Goal: Task Accomplishment & Management: Manage account settings

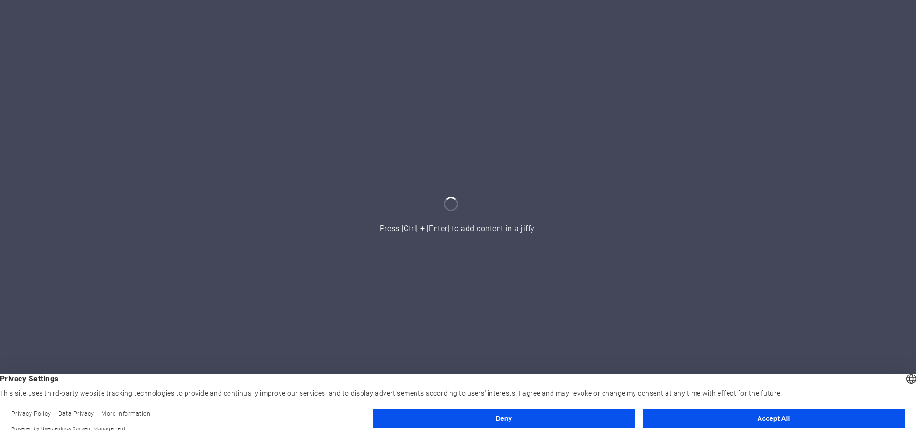
click at [574, 422] on button "Deny" at bounding box center [504, 417] width 262 height 19
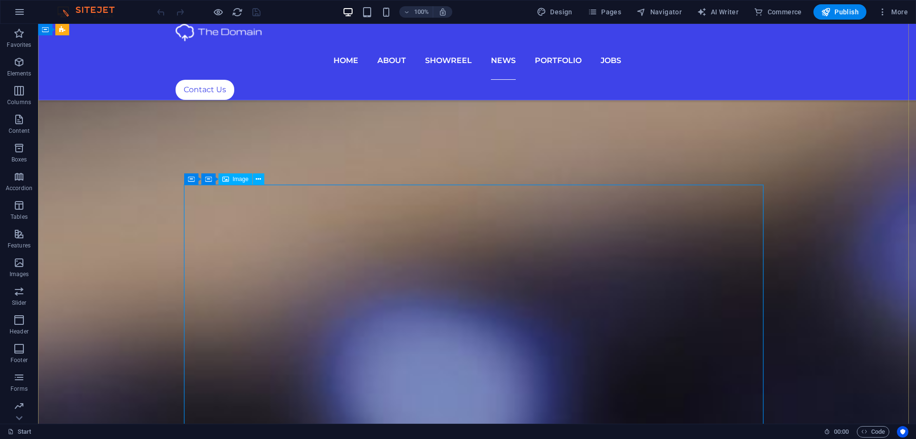
scroll to position [3483, 0]
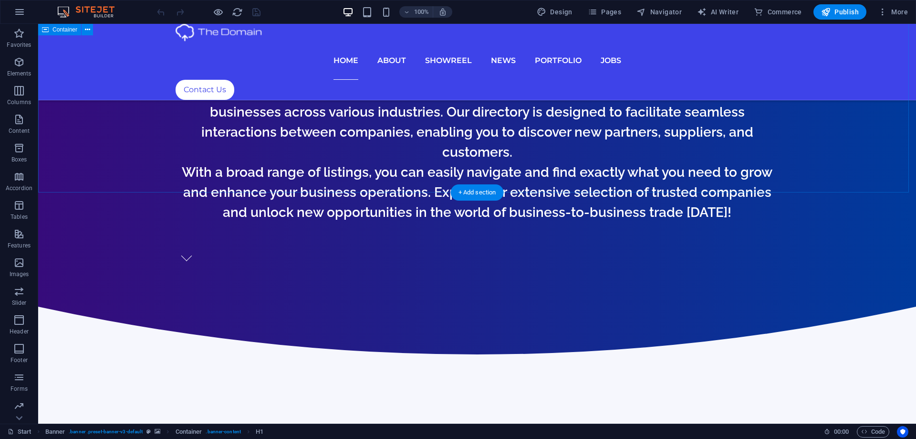
scroll to position [573, 0]
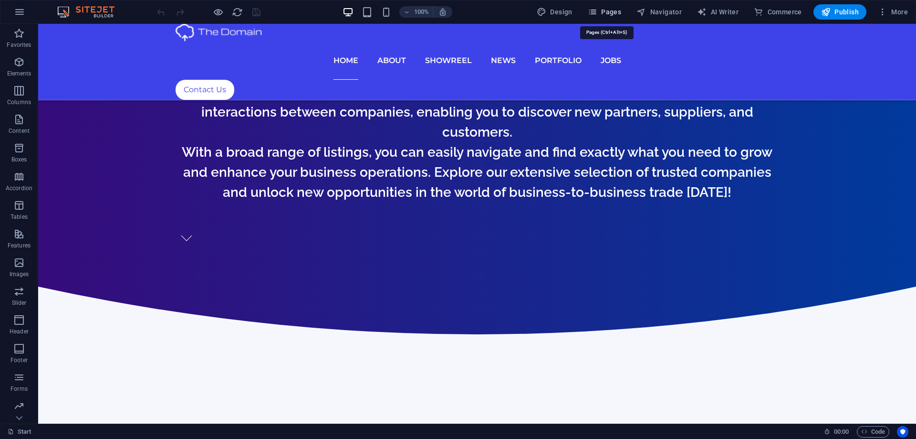
click at [614, 11] on span "Pages" at bounding box center [604, 12] width 33 height 10
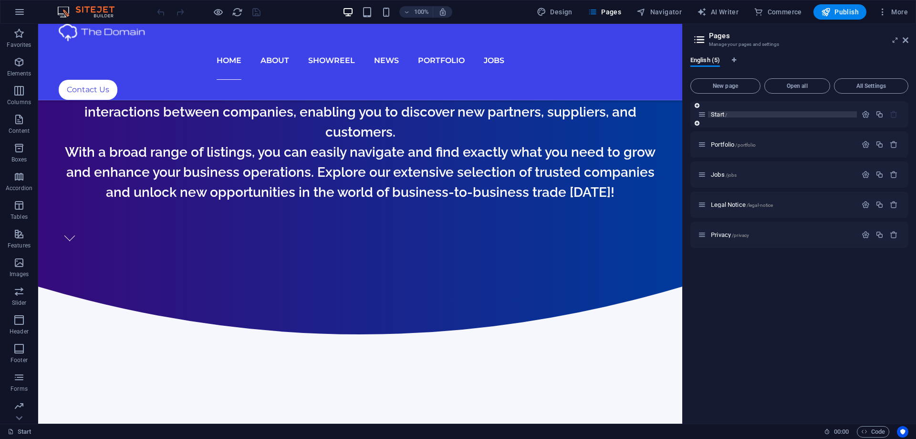
click at [747, 116] on p "Start /" at bounding box center [782, 114] width 143 height 6
click at [712, 114] on span "Start /" at bounding box center [719, 114] width 16 height 7
click at [723, 147] on div "Portfolio /portfolio" at bounding box center [777, 144] width 159 height 11
click at [729, 145] on span "Portfolio /portfolio" at bounding box center [733, 144] width 45 height 7
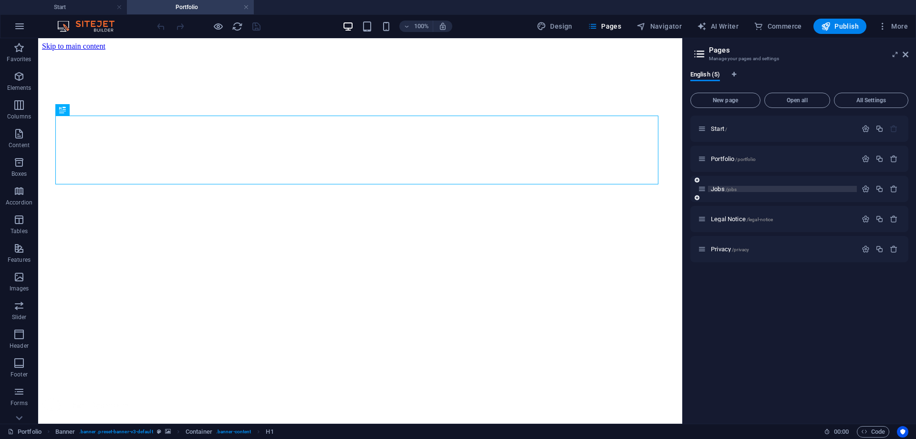
scroll to position [0, 0]
click at [729, 188] on span "/jobs" at bounding box center [731, 189] width 11 height 5
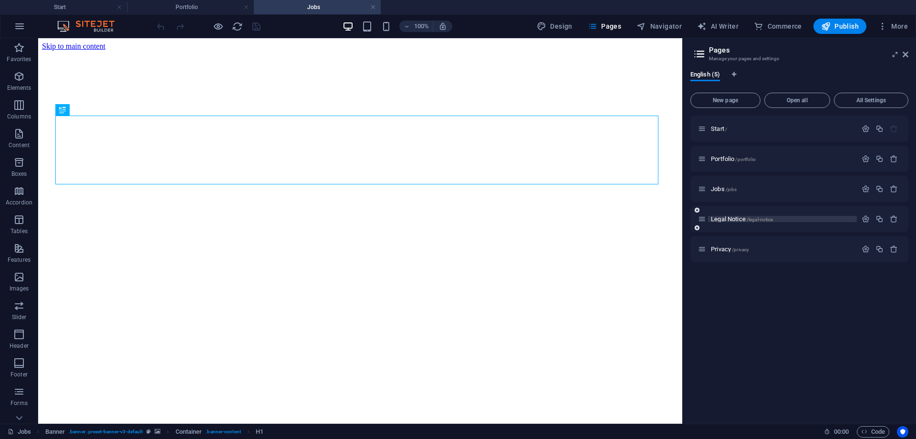
click at [726, 217] on span "Legal Notice /legal-notice" at bounding box center [742, 218] width 62 height 7
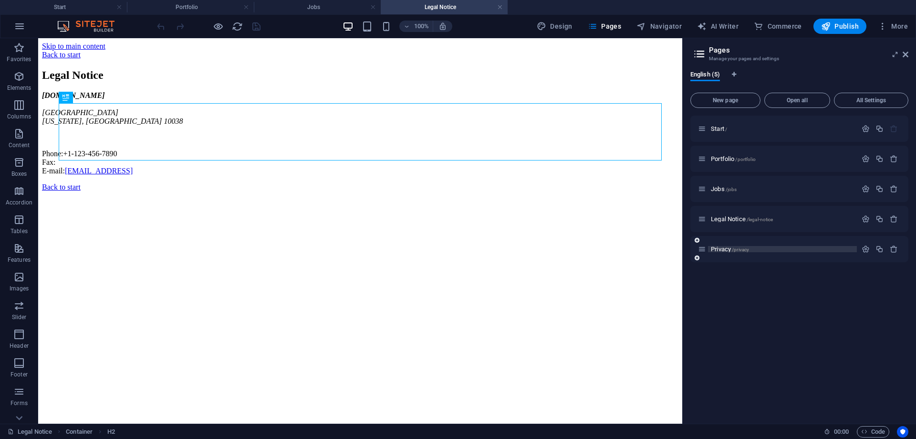
click at [726, 251] on span "Privacy /privacy" at bounding box center [730, 248] width 38 height 7
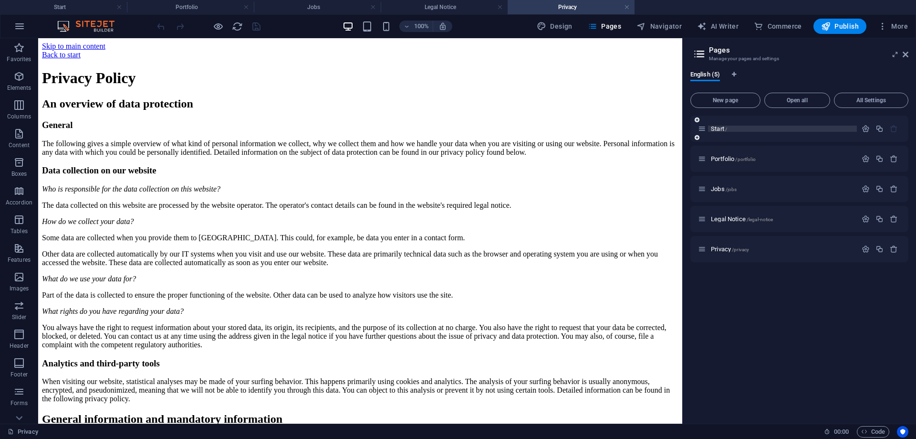
click at [722, 127] on span "Start /" at bounding box center [719, 128] width 16 height 7
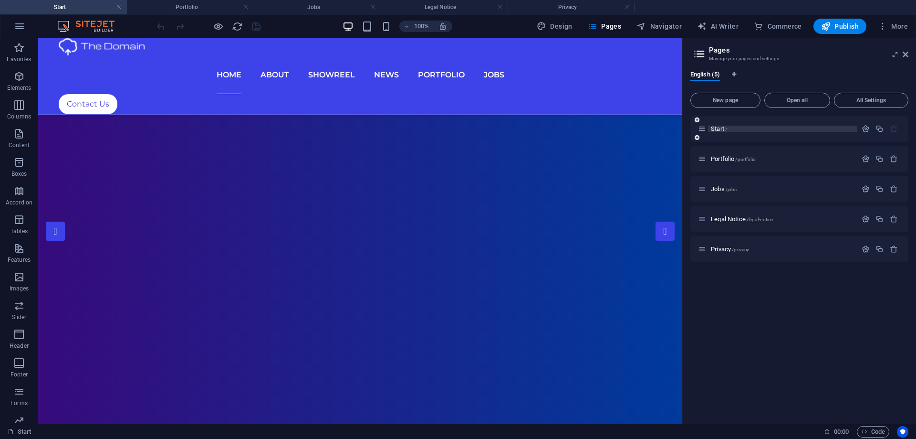
scroll to position [573, 0]
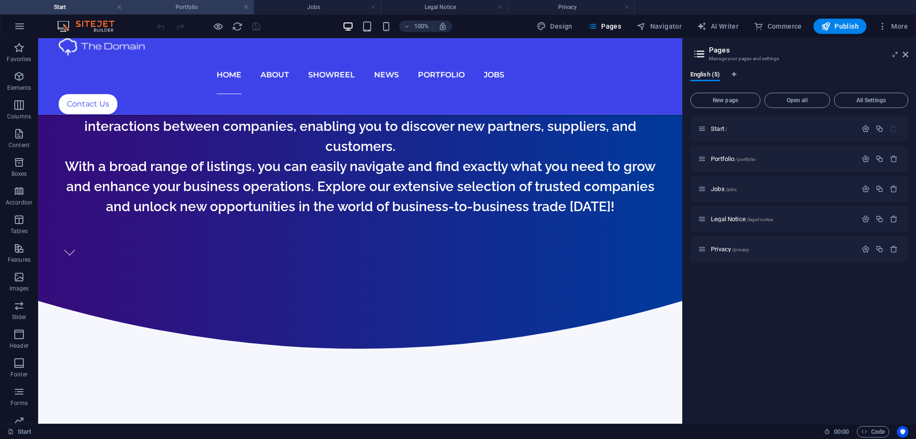
click at [176, 5] on h4 "Portfolio" at bounding box center [190, 7] width 127 height 10
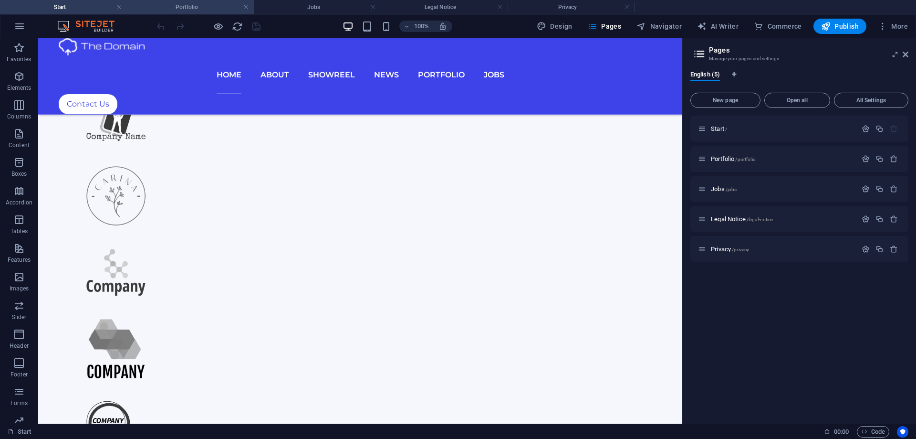
scroll to position [0, 0]
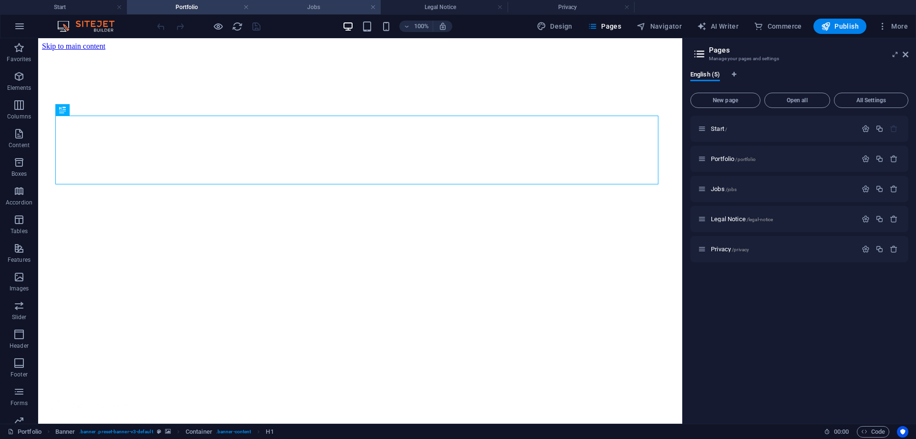
click at [306, 7] on h4 "Jobs" at bounding box center [317, 7] width 127 height 10
click at [438, 8] on h4 "Legal Notice" at bounding box center [444, 7] width 127 height 10
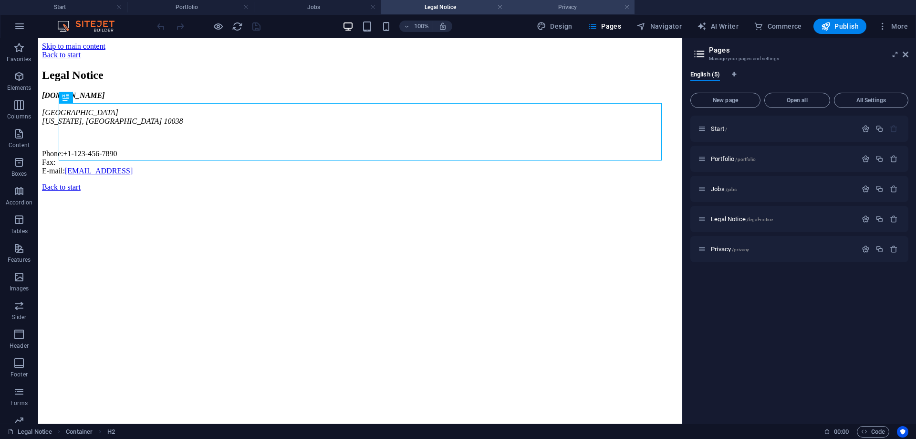
click at [544, 9] on h4 "Privacy" at bounding box center [571, 7] width 127 height 10
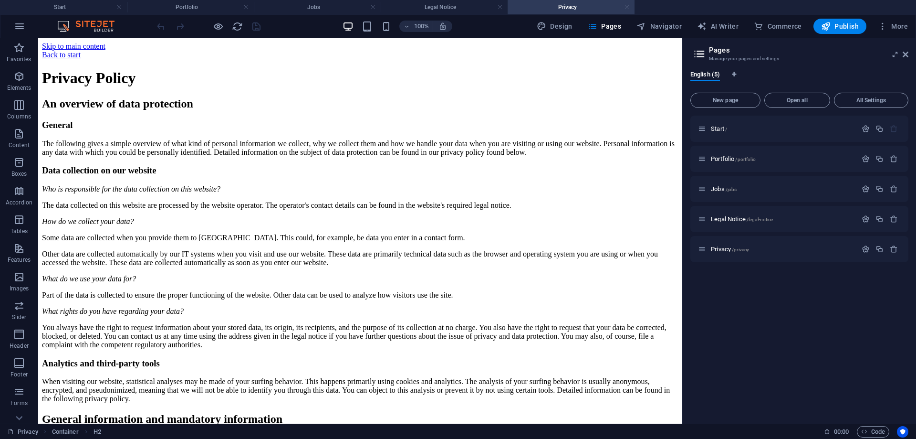
click at [628, 7] on link at bounding box center [627, 7] width 6 height 9
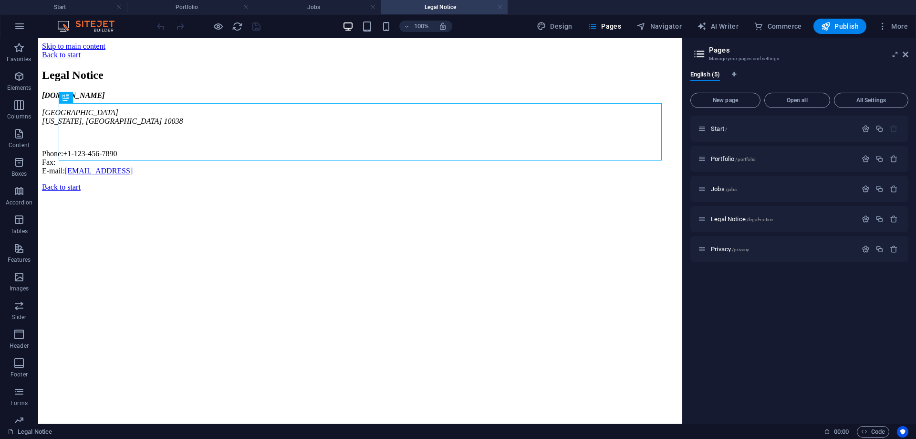
click at [499, 4] on link at bounding box center [500, 7] width 6 height 9
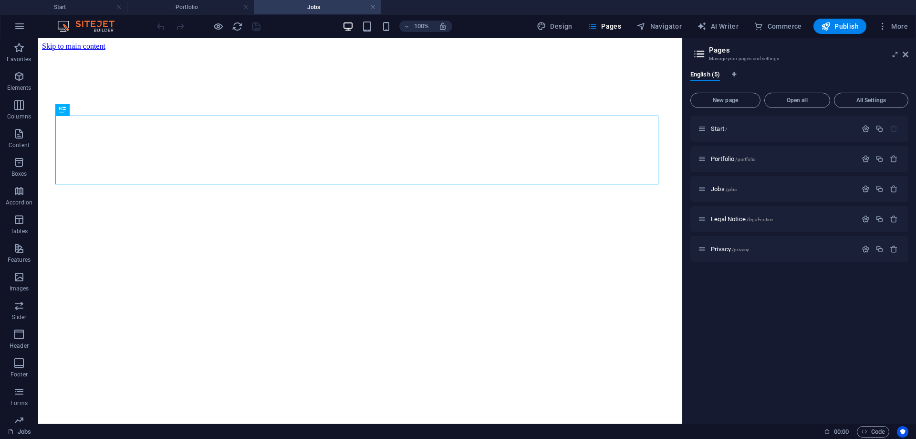
click at [371, 5] on link at bounding box center [373, 7] width 6 height 9
click at [245, 6] on link at bounding box center [246, 7] width 6 height 9
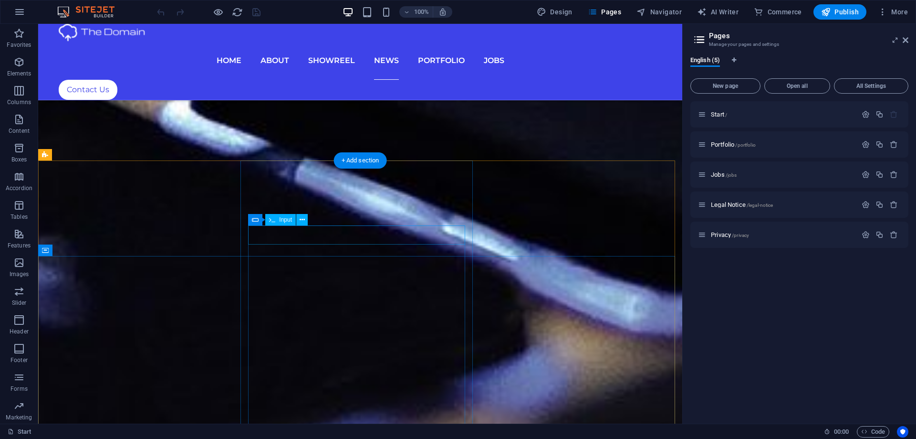
scroll to position [4678, 0]
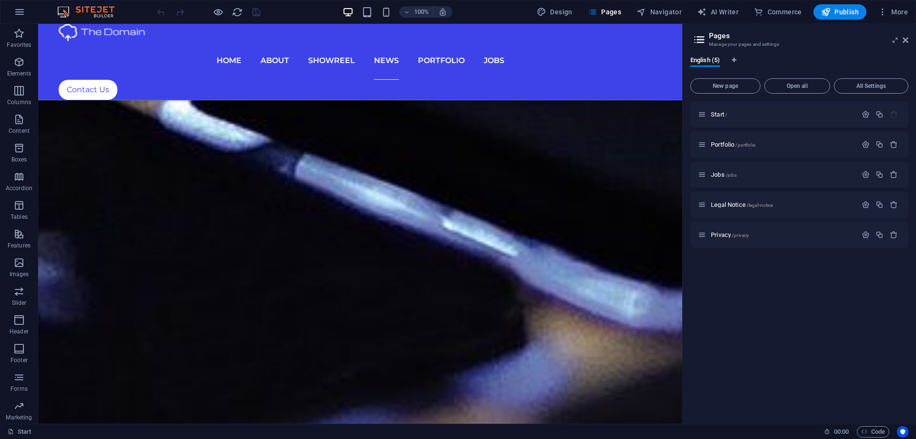
click at [909, 39] on aside "Pages Manage your pages and settings English (5) New page Open all All Settings…" at bounding box center [799, 223] width 234 height 399
click at [907, 39] on icon at bounding box center [906, 40] width 6 height 8
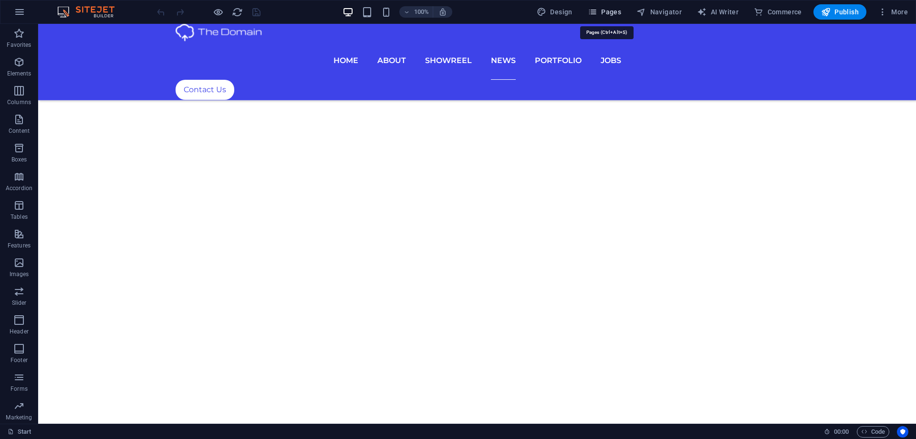
click at [610, 10] on span "Pages" at bounding box center [604, 12] width 33 height 10
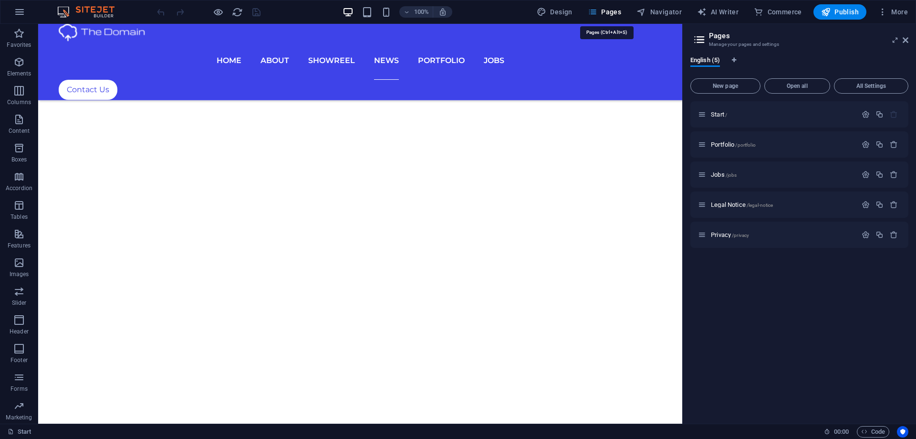
click at [610, 10] on span "Pages" at bounding box center [604, 12] width 33 height 10
click at [608, 14] on span "Pages" at bounding box center [604, 12] width 33 height 10
click at [616, 10] on span "Pages" at bounding box center [604, 12] width 33 height 10
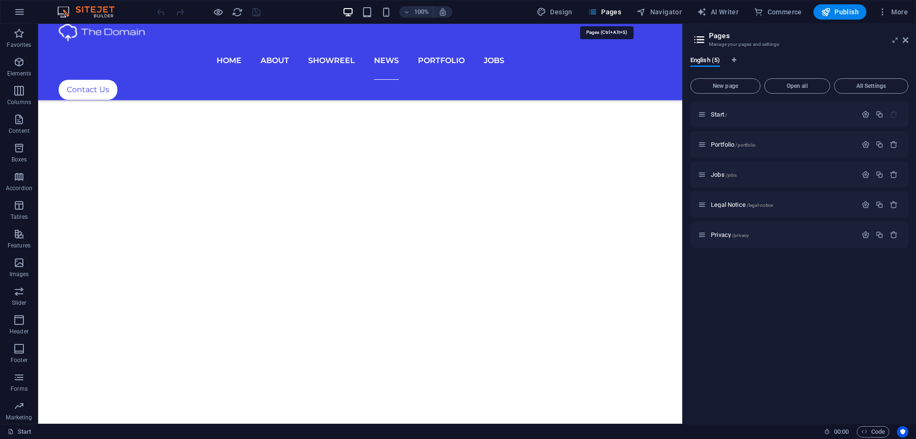
click at [616, 10] on span "Pages" at bounding box center [604, 12] width 33 height 10
click at [907, 39] on icon at bounding box center [906, 40] width 6 height 8
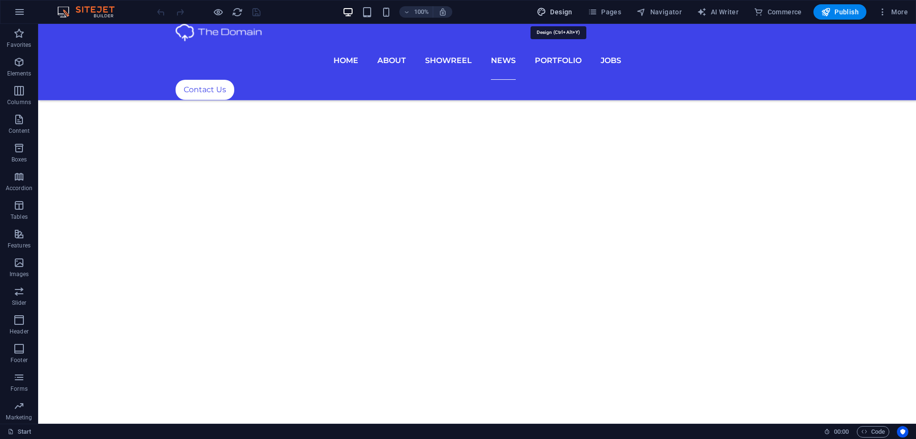
click at [565, 16] on span "Design" at bounding box center [555, 12] width 36 height 10
select select "px"
select select "300"
select select "px"
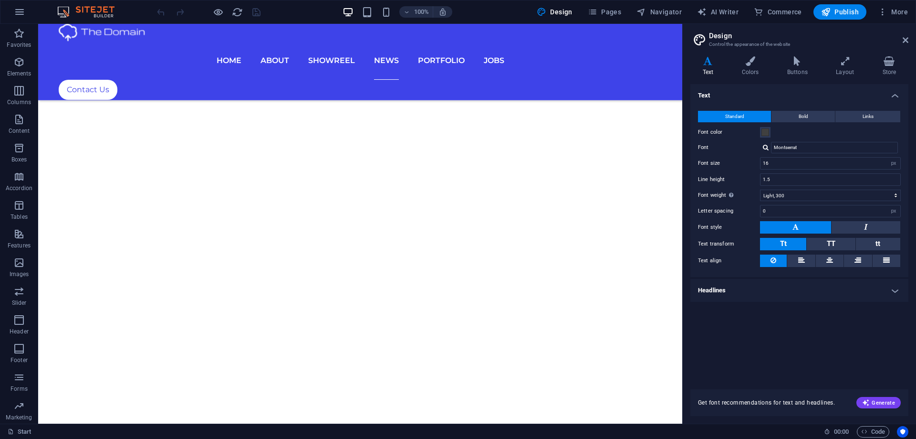
click at [907, 35] on h2 "Design" at bounding box center [808, 35] width 199 height 9
click at [906, 38] on icon at bounding box center [906, 40] width 6 height 8
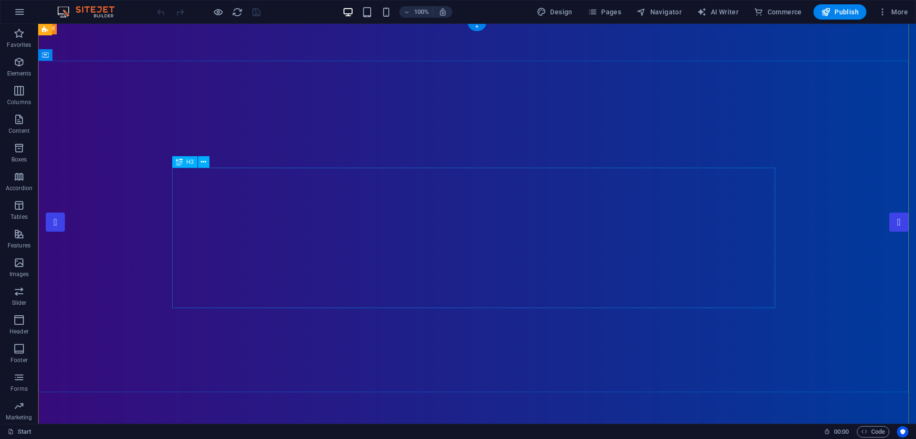
scroll to position [0, 0]
click at [606, 15] on span "Pages" at bounding box center [604, 12] width 33 height 10
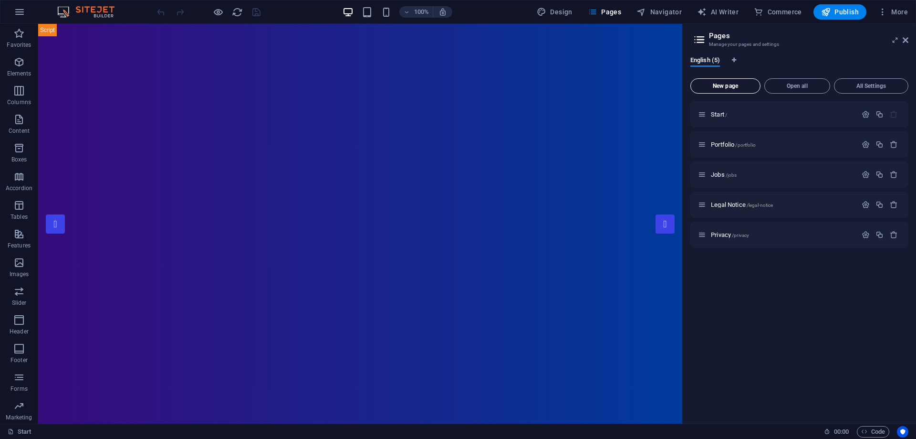
click at [724, 85] on span "New page" at bounding box center [726, 86] width 62 height 6
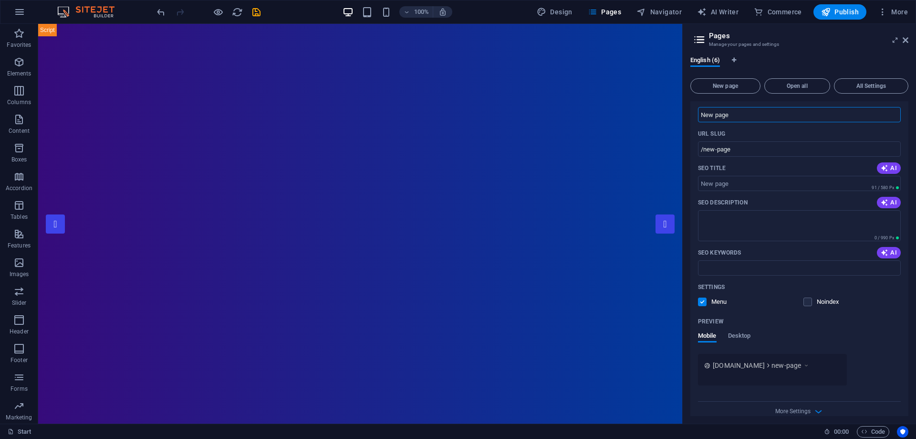
scroll to position [191, 0]
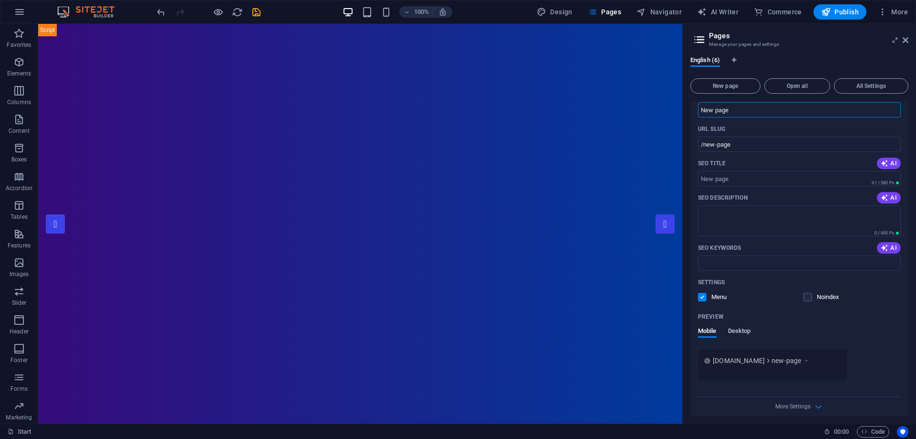
click at [748, 331] on span "Desktop" at bounding box center [739, 331] width 23 height 13
click at [701, 333] on span "Mobile" at bounding box center [707, 333] width 19 height 13
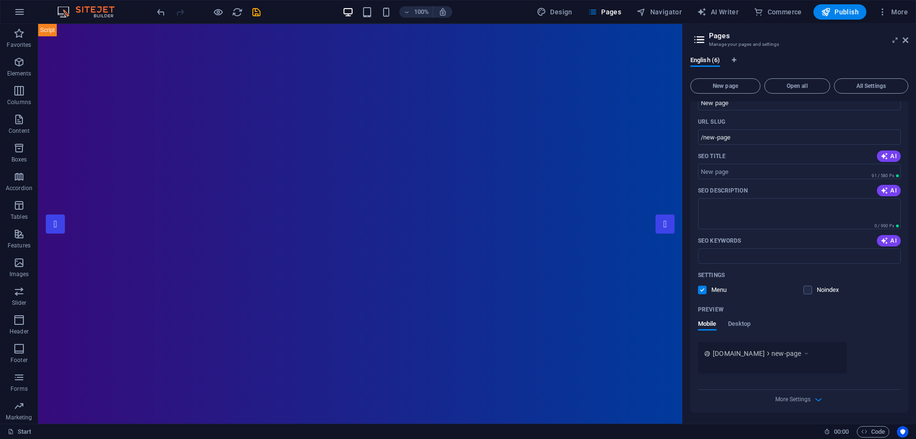
scroll to position [199, 0]
click at [740, 323] on span "Desktop" at bounding box center [739, 323] width 23 height 13
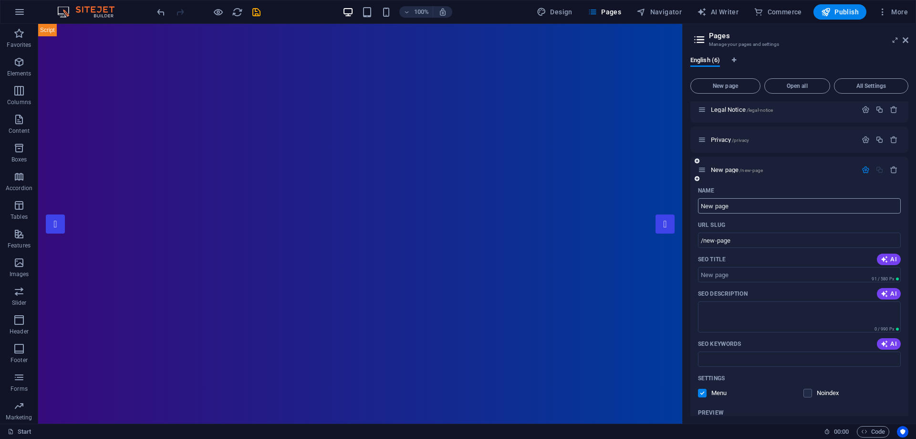
scroll to position [95, 0]
click at [740, 207] on input "New page" at bounding box center [799, 205] width 203 height 15
type input "HOme"
type input "/home"
type input "HOme Page"
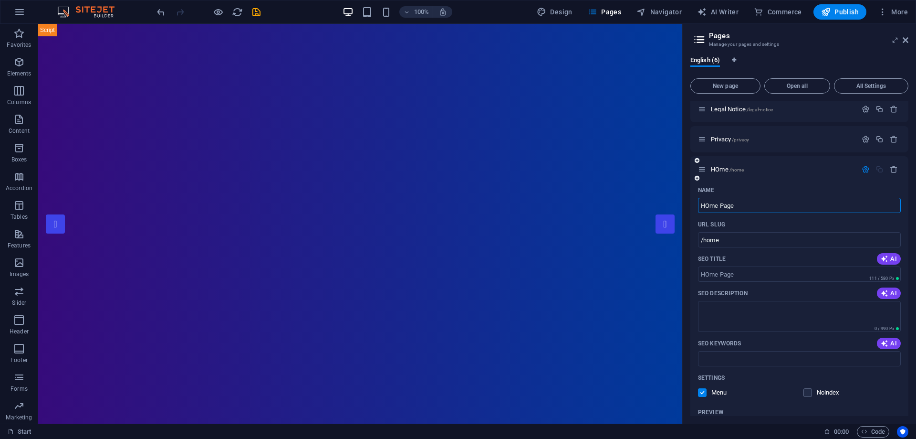
type input "/home-page"
type input "Hme Page"
type input "/hme-page"
type input "Home Page"
type input "/home-page"
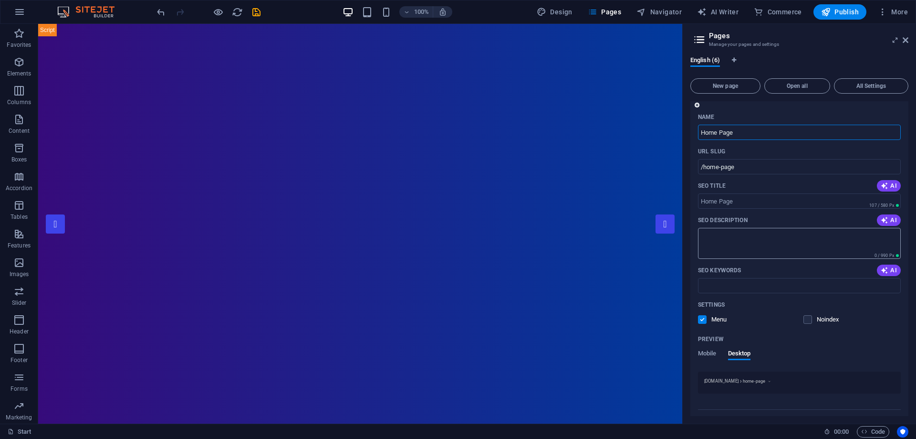
scroll to position [189, 0]
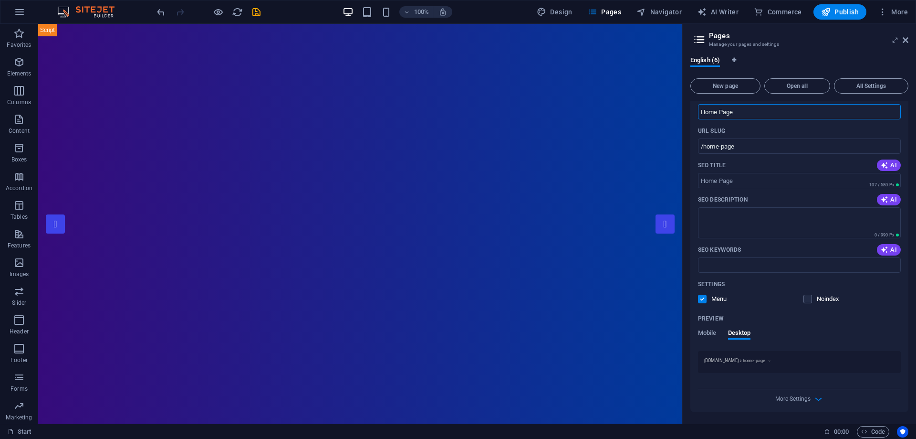
type input "Home Page"
click at [829, 339] on div "Mobile Desktop" at bounding box center [799, 338] width 203 height 18
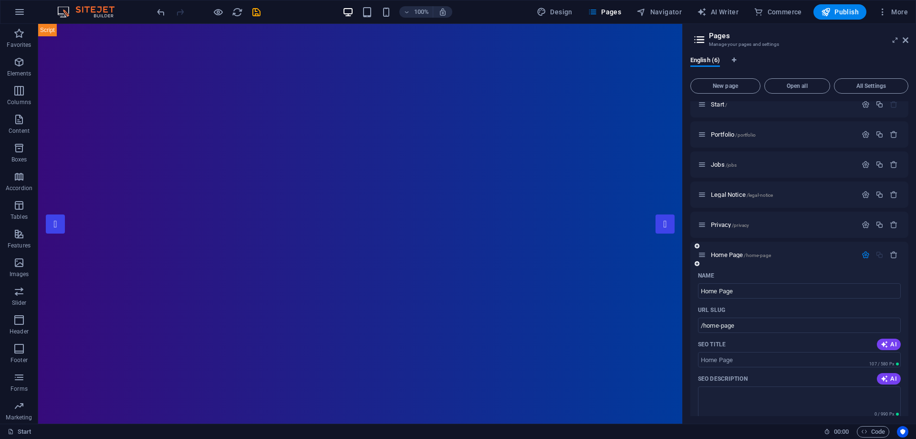
scroll to position [0, 0]
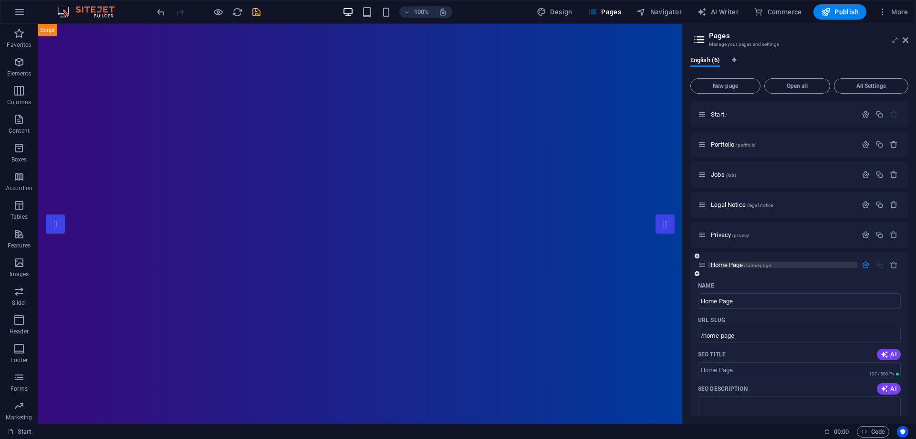
click at [734, 266] on span "Home Page /home-page" at bounding box center [741, 264] width 60 height 7
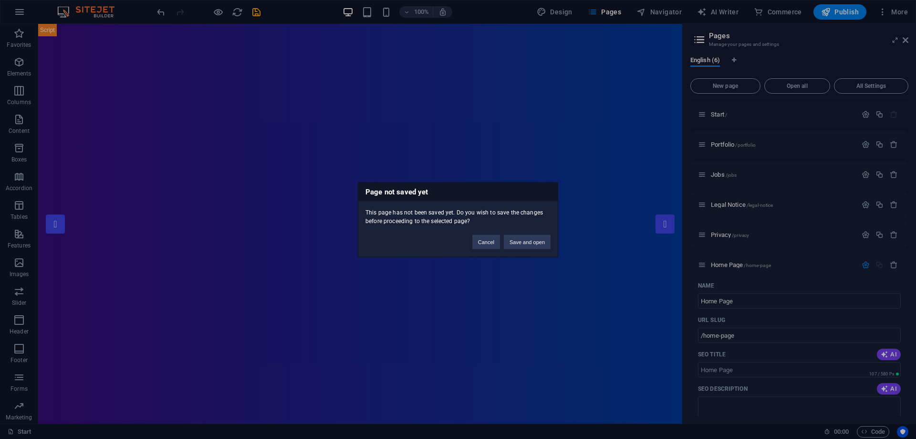
click at [842, 292] on div "Page not saved yet This page has not been saved yet. Do you wish to save the ch…" at bounding box center [458, 219] width 916 height 439
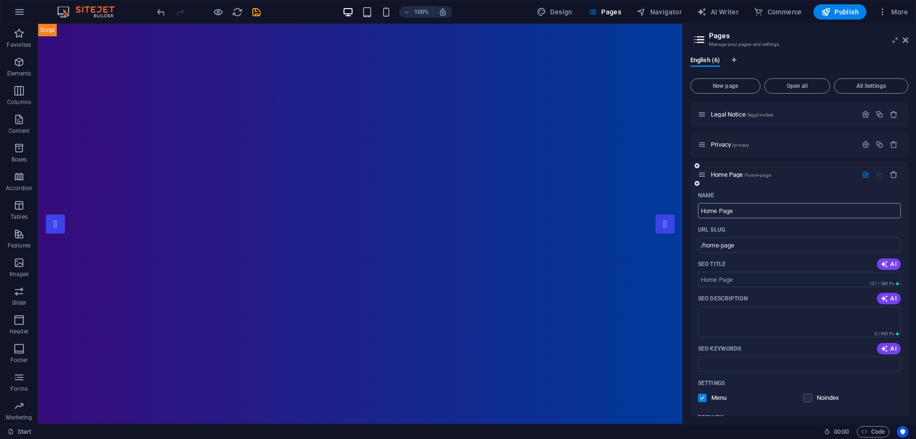
scroll to position [95, 0]
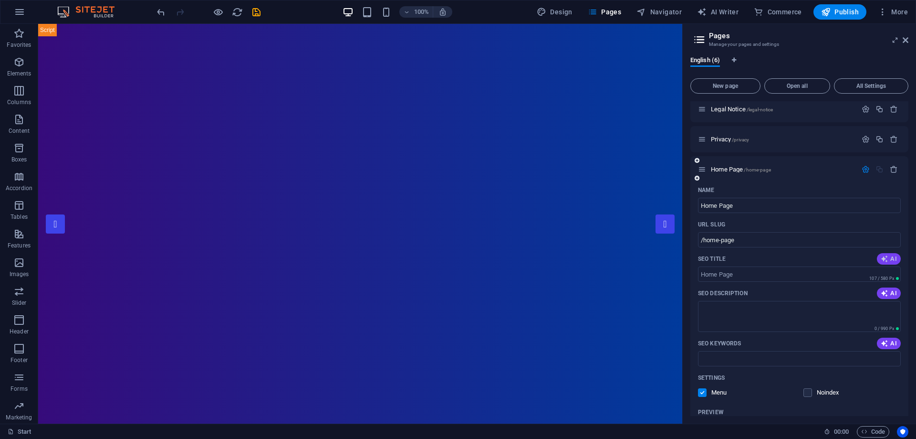
click at [884, 261] on icon "button" at bounding box center [885, 259] width 8 height 8
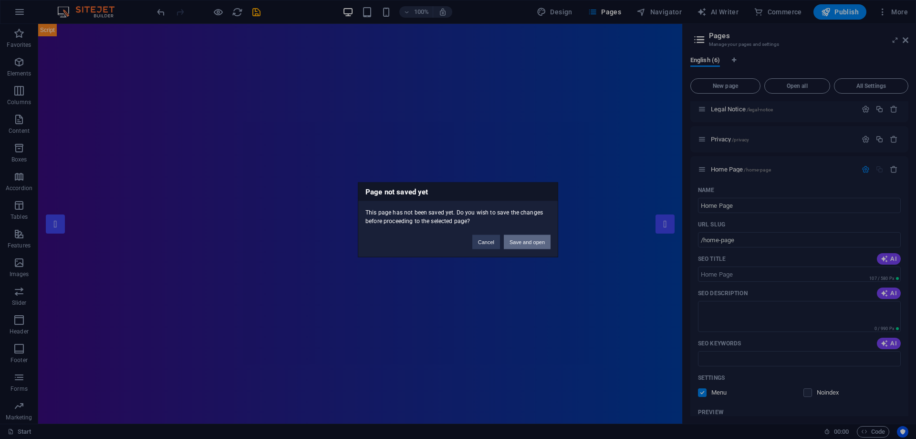
click at [540, 238] on button "Save and open" at bounding box center [527, 241] width 47 height 14
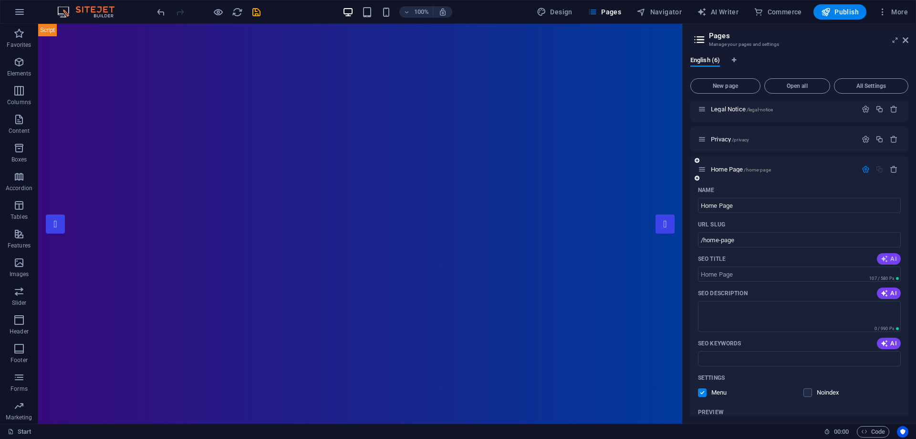
click at [888, 257] on span "AI" at bounding box center [889, 259] width 16 height 8
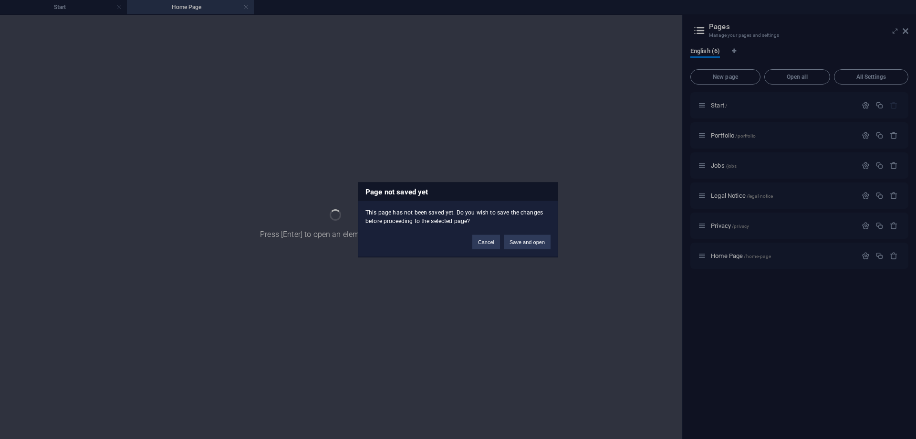
scroll to position [0, 0]
click at [522, 242] on button "Save and open" at bounding box center [527, 241] width 47 height 14
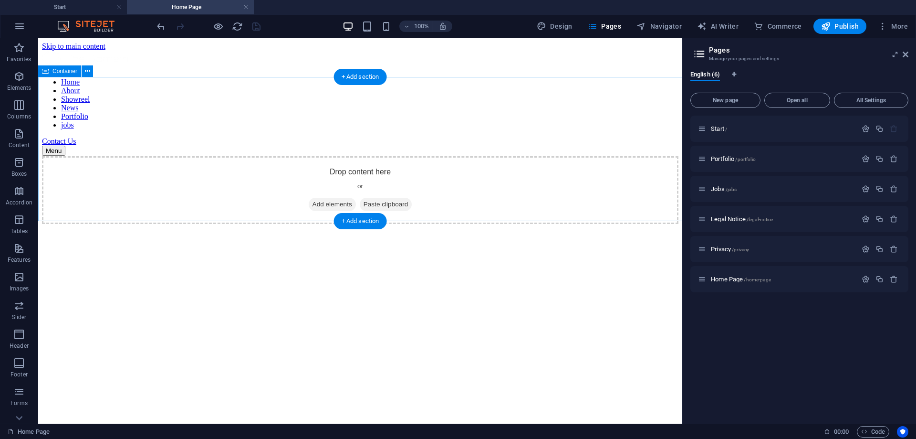
click at [336, 198] on span "Add elements" at bounding box center [332, 204] width 47 height 13
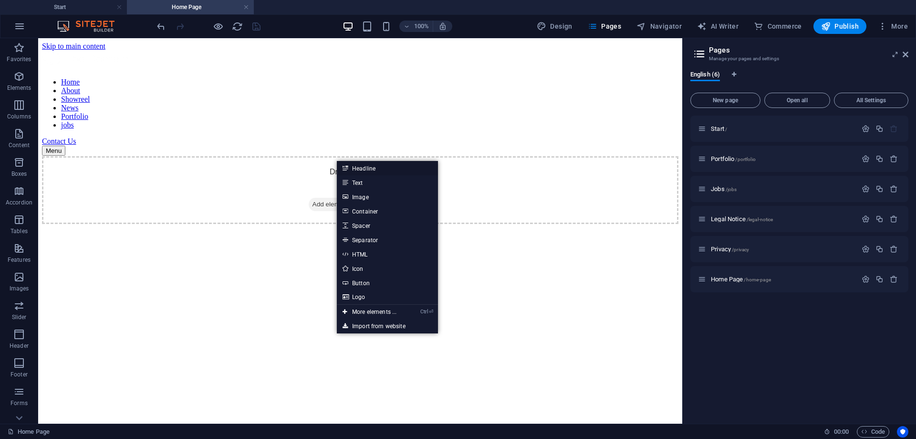
drag, startPoint x: 369, startPoint y: 170, endPoint x: 164, endPoint y: 132, distance: 208.7
click at [370, 170] on link "Headline" at bounding box center [387, 168] width 101 height 14
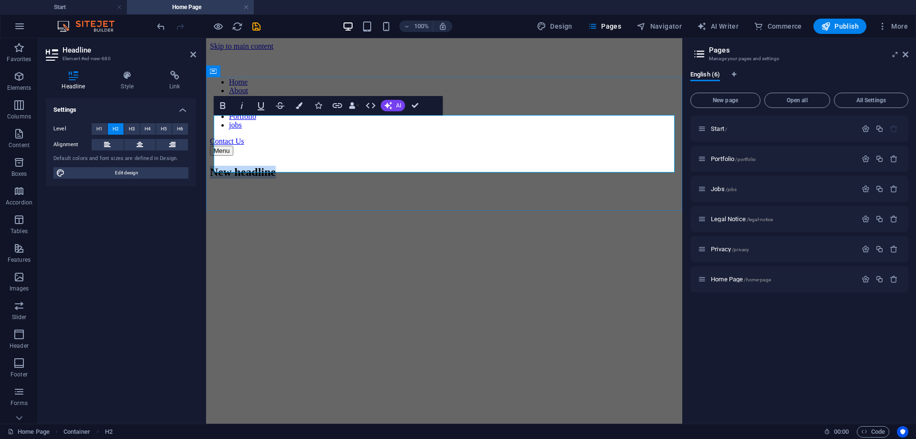
click at [494, 166] on h2 "New headline" at bounding box center [444, 172] width 469 height 13
click at [567, 188] on html "Skip to main content Home About Showreel News Portfolio jobs Contact Us Menu Ne…" at bounding box center [444, 113] width 476 height 150
click at [194, 53] on icon at bounding box center [193, 55] width 6 height 8
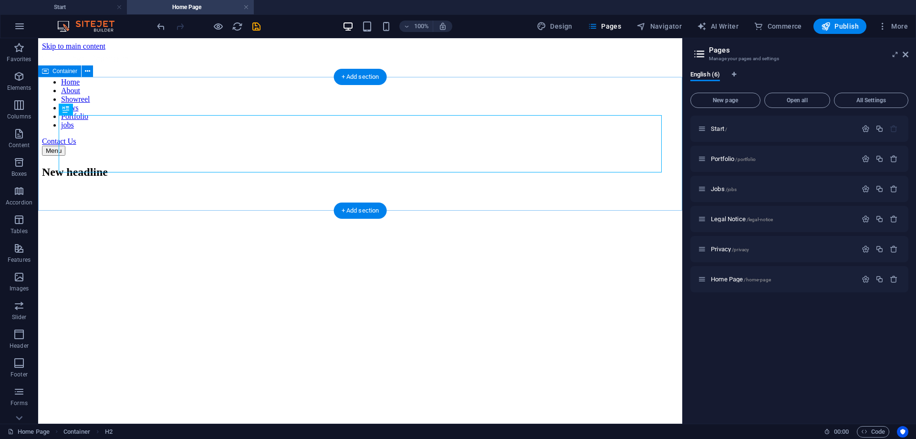
click at [367, 178] on div "New headline" at bounding box center [360, 172] width 637 height 13
click at [277, 166] on div "New headline" at bounding box center [360, 172] width 637 height 13
click at [256, 166] on div "New headline" at bounding box center [360, 172] width 637 height 13
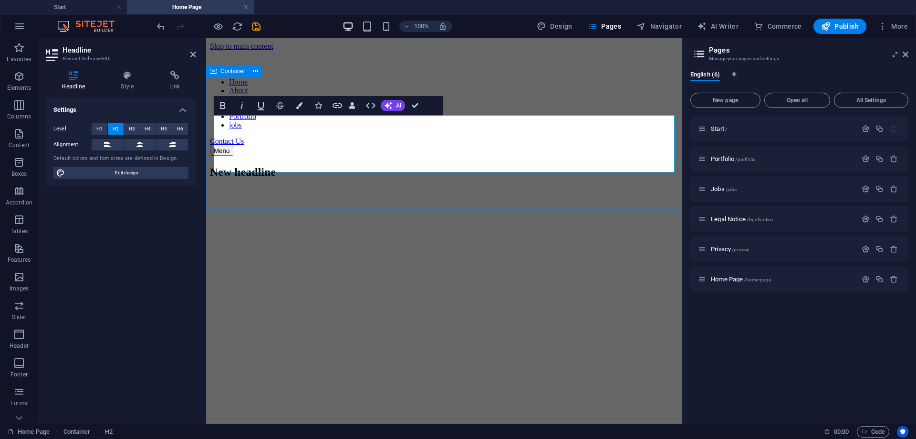
click at [494, 178] on div "New headline" at bounding box center [444, 172] width 469 height 13
click at [682, 188] on html "Skip to main content Home About Showreel News Portfolio jobs Contact Us Menu Ne…" at bounding box center [444, 113] width 476 height 150
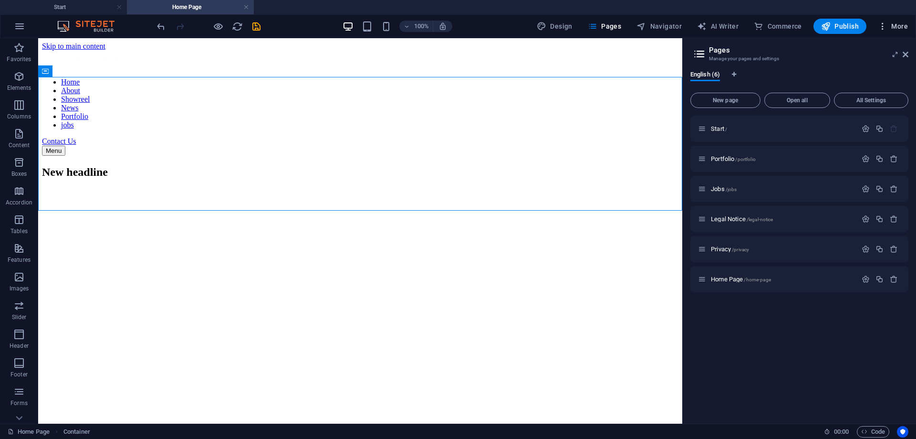
click at [888, 28] on span "More" at bounding box center [893, 26] width 30 height 10
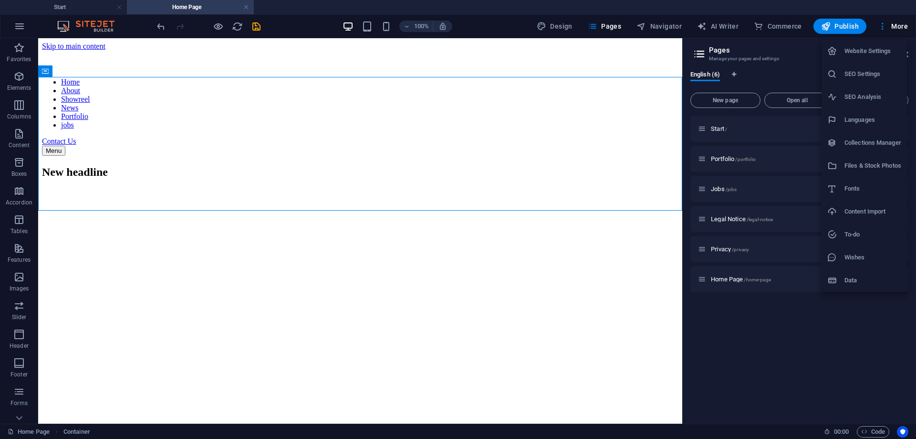
click at [884, 28] on div at bounding box center [458, 219] width 916 height 439
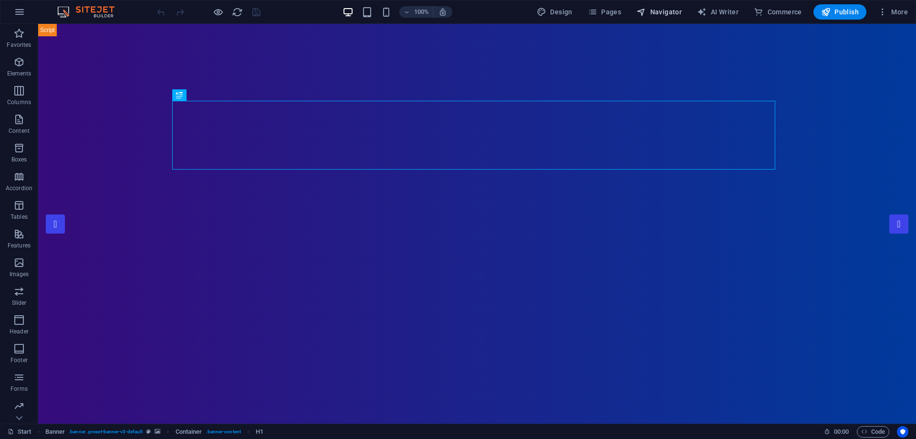
click at [669, 10] on span "Navigator" at bounding box center [659, 12] width 45 height 10
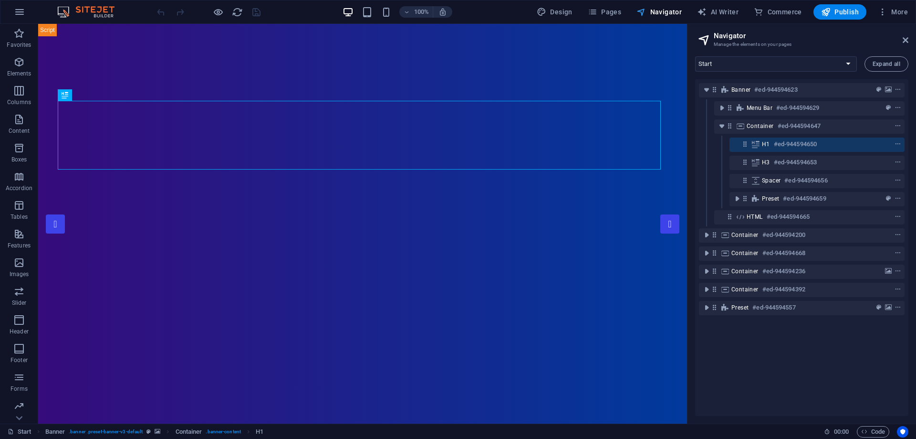
click at [669, 10] on span "Navigator" at bounding box center [659, 12] width 45 height 10
click at [909, 44] on aside "Navigator Manage the elements on your pages Start Portfolio Jobs Legal Notice P…" at bounding box center [801, 223] width 229 height 399
click at [909, 41] on aside "Navigator Manage the elements on your pages Start Portfolio Jobs Legal Notice P…" at bounding box center [801, 223] width 229 height 399
click at [906, 39] on icon at bounding box center [906, 40] width 6 height 8
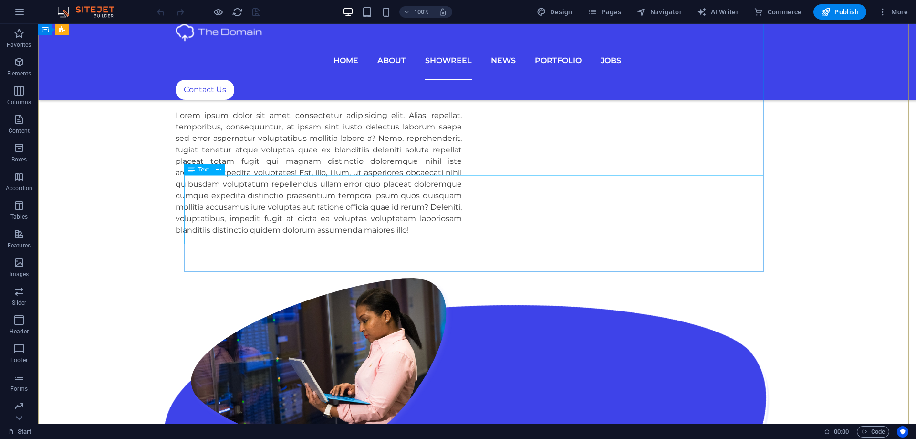
scroll to position [1766, 0]
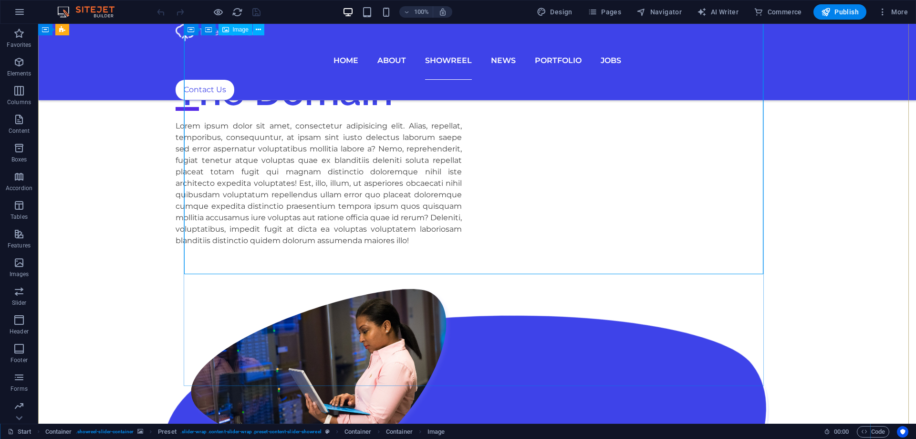
drag, startPoint x: 741, startPoint y: 234, endPoint x: 736, endPoint y: 244, distance: 10.9
click at [562, 11] on span "Design" at bounding box center [555, 12] width 36 height 10
select select "px"
select select "300"
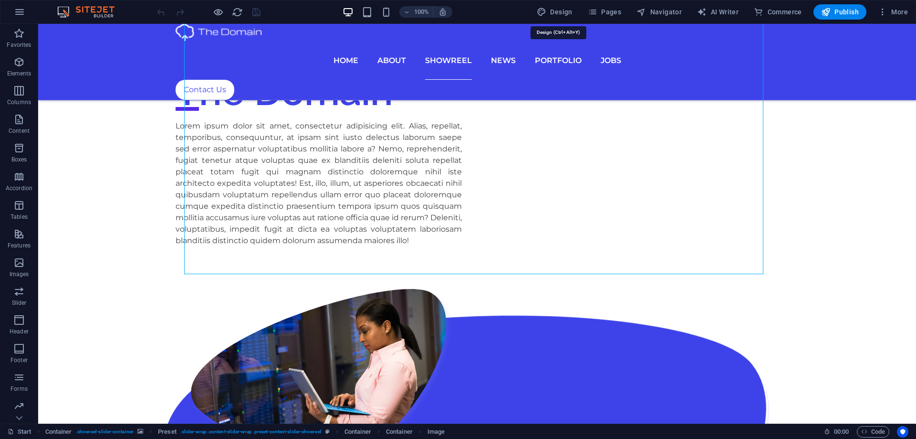
select select "px"
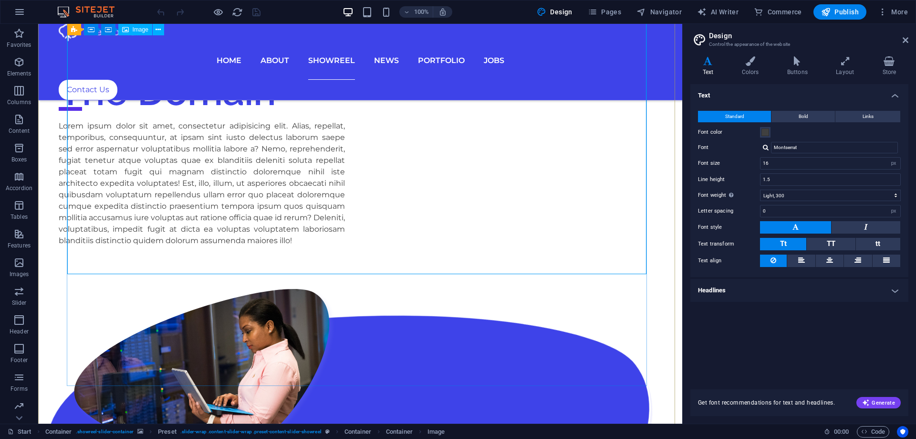
click at [662, 14] on span "Navigator" at bounding box center [659, 12] width 45 height 10
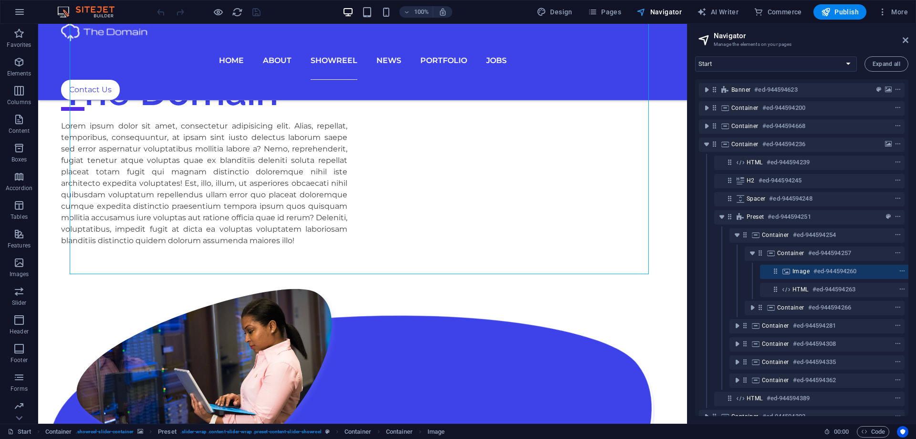
scroll to position [28, 2]
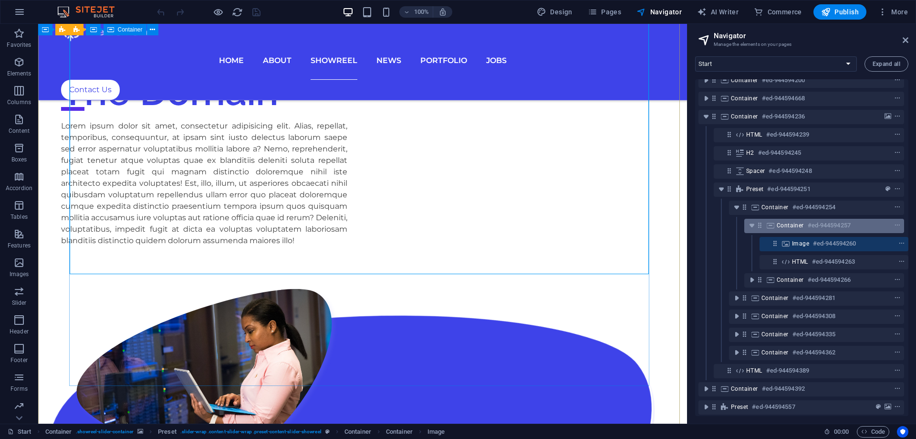
click at [800, 220] on div "Container #ed-944594257" at bounding box center [817, 224] width 80 height 11
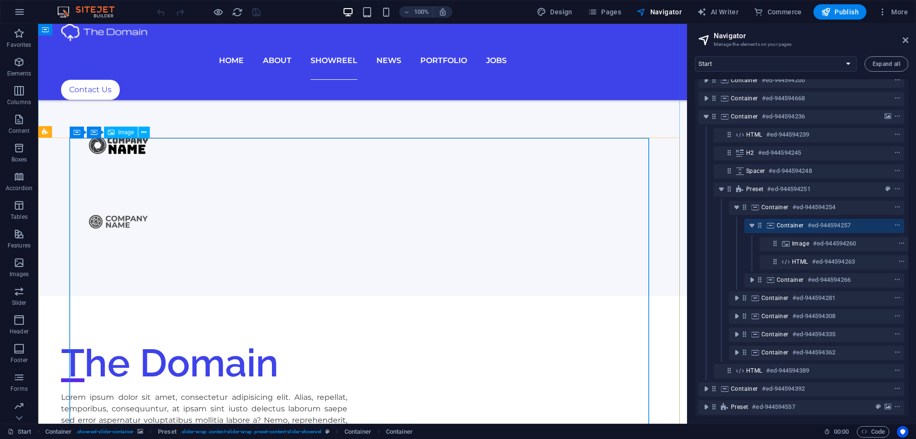
scroll to position [1492, 0]
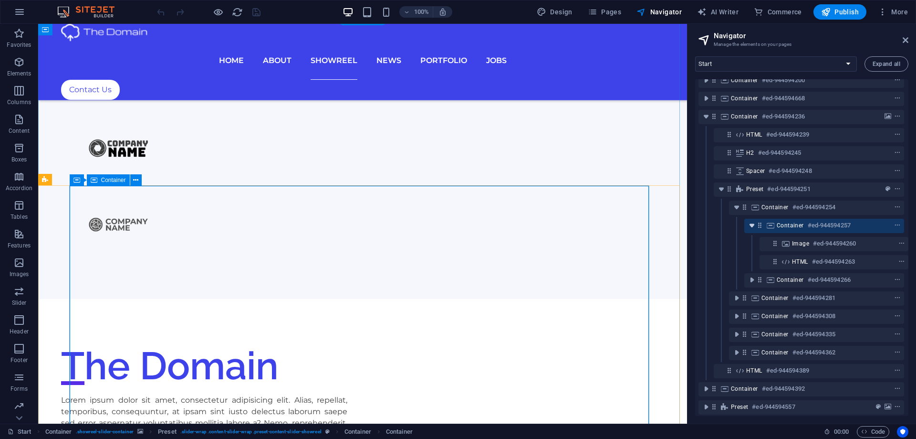
click at [751, 227] on icon "toggle-expand" at bounding box center [752, 225] width 10 height 10
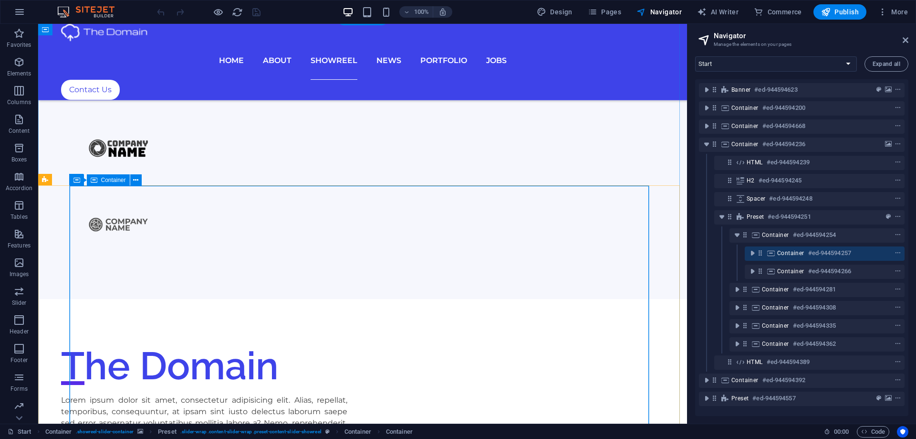
click at [786, 251] on span "Container" at bounding box center [790, 253] width 27 height 8
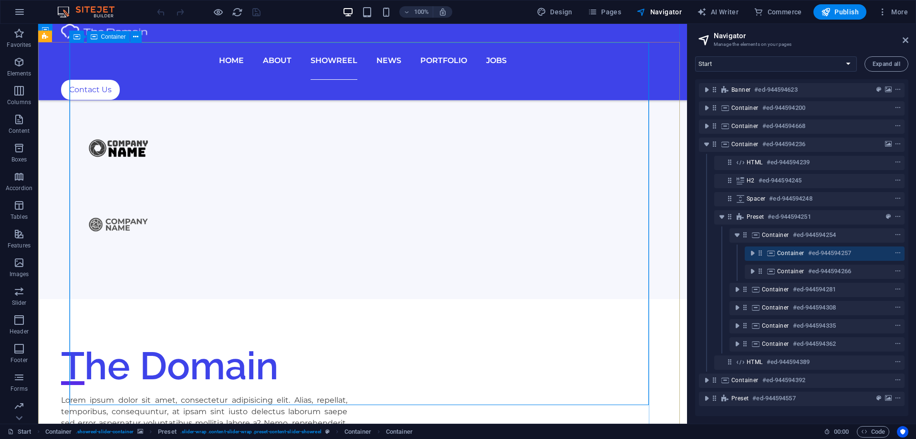
scroll to position [1635, 0]
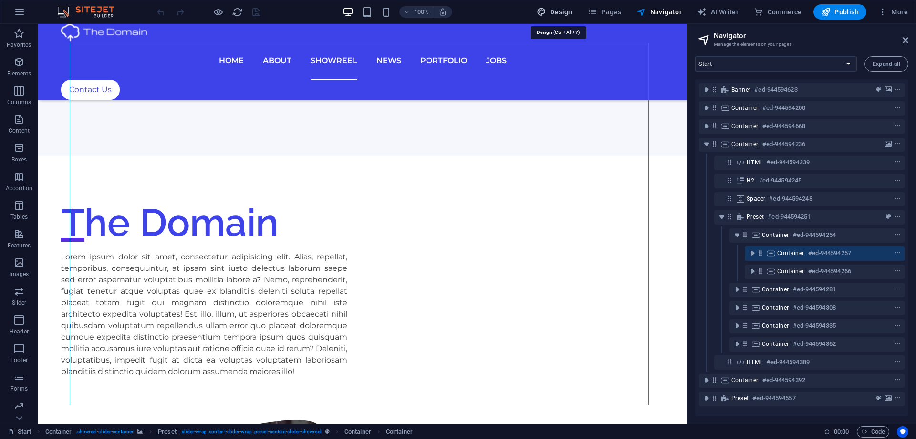
click at [561, 15] on span "Design" at bounding box center [555, 12] width 36 height 10
select select "px"
select select "300"
select select "px"
select select "rem"
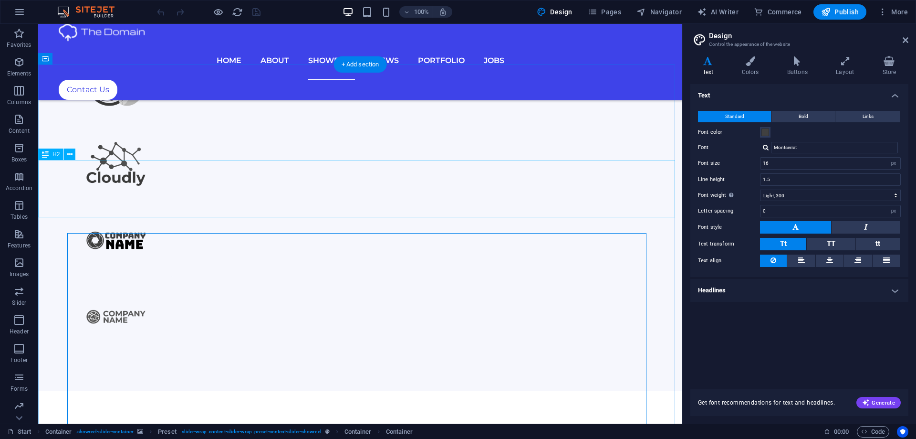
scroll to position [1396, 0]
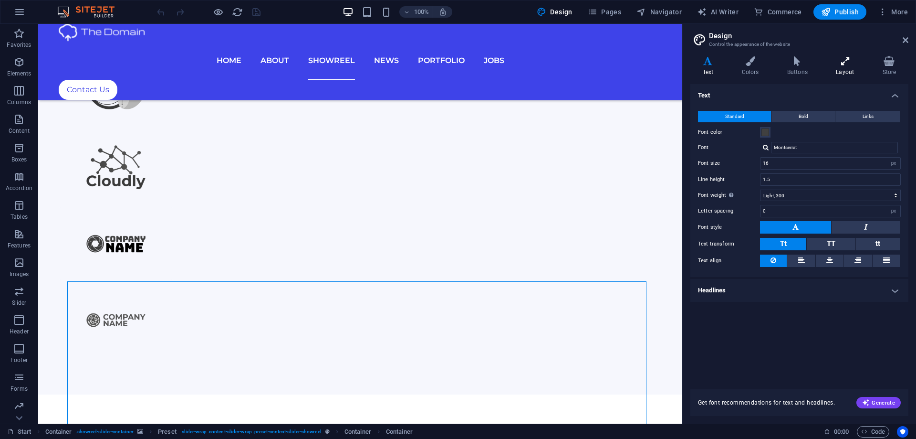
click at [839, 71] on h4 "Layout" at bounding box center [847, 66] width 46 height 20
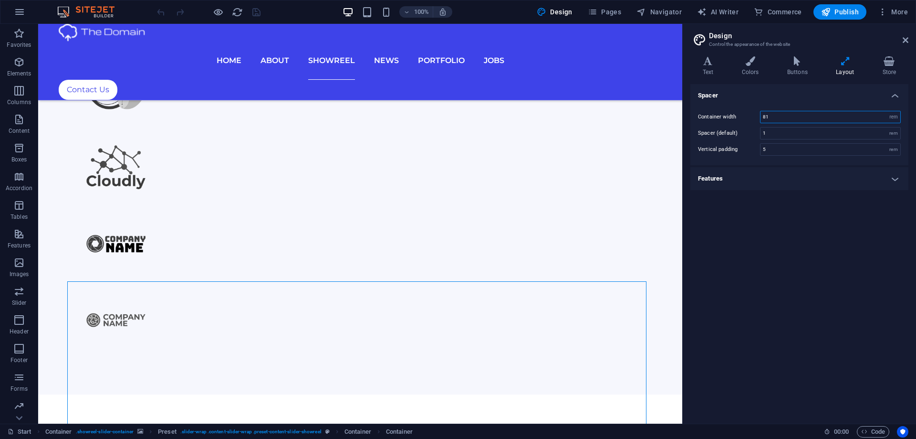
click at [780, 120] on input "81" at bounding box center [831, 116] width 140 height 11
type input "84.625"
click at [890, 113] on select "rem px" at bounding box center [893, 116] width 13 height 11
select select "px"
click at [887, 111] on select "rem px" at bounding box center [893, 116] width 13 height 11
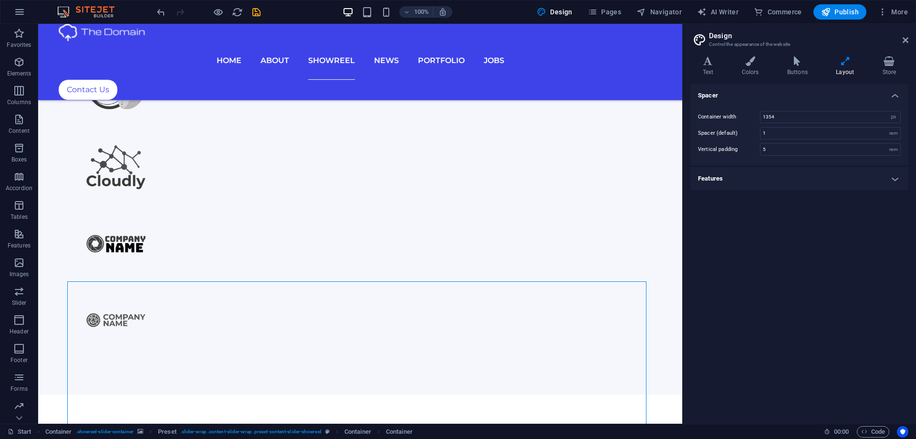
click at [777, 202] on div "Spacer Container width 1354 rem px Spacer (default) 1 rem Vertical padding 5 re…" at bounding box center [799, 250] width 218 height 332
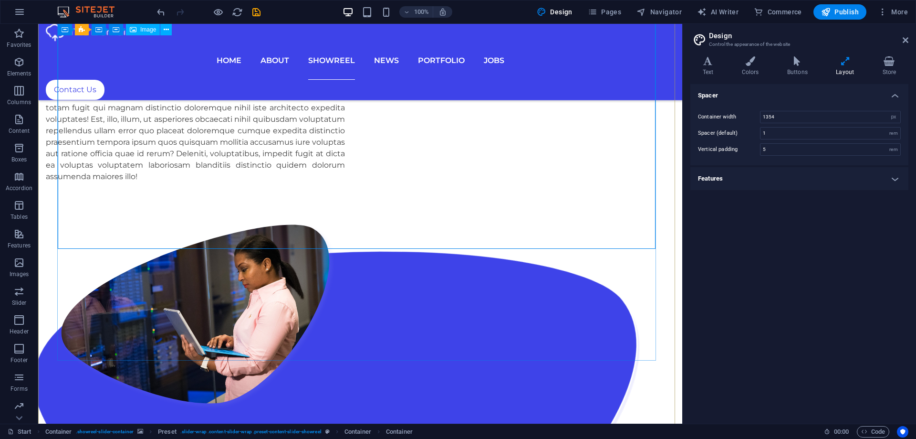
scroll to position [1826, 0]
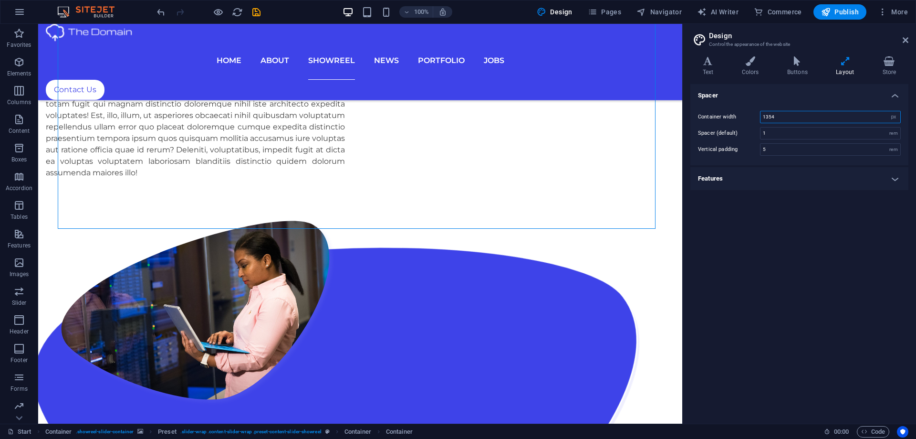
click at [841, 115] on input "1354" at bounding box center [831, 116] width 140 height 11
click at [897, 115] on select "rem px" at bounding box center [893, 116] width 13 height 11
click at [894, 115] on select "rem px" at bounding box center [893, 116] width 13 height 11
click at [839, 118] on input "1354" at bounding box center [831, 116] width 140 height 11
type input "1400"
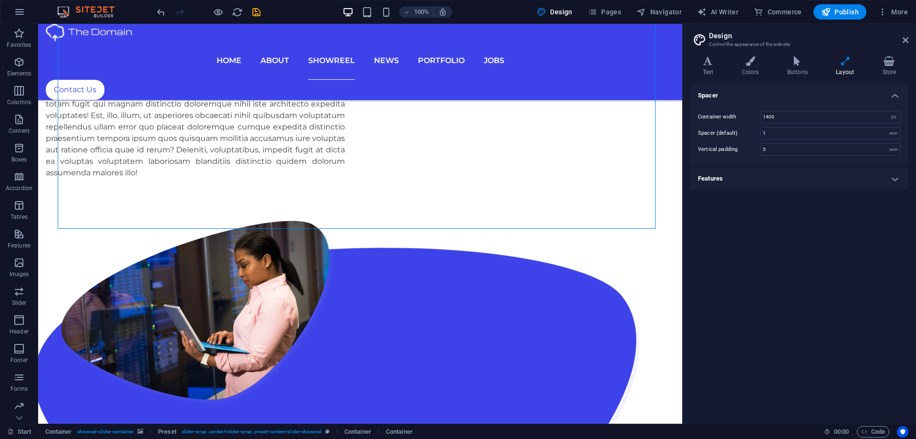
click at [792, 205] on div "Spacer Container width 1400 rem px Spacer (default) 1 rem Vertical padding 5 re…" at bounding box center [799, 250] width 218 height 332
click at [733, 178] on h4 "Features" at bounding box center [799, 178] width 218 height 23
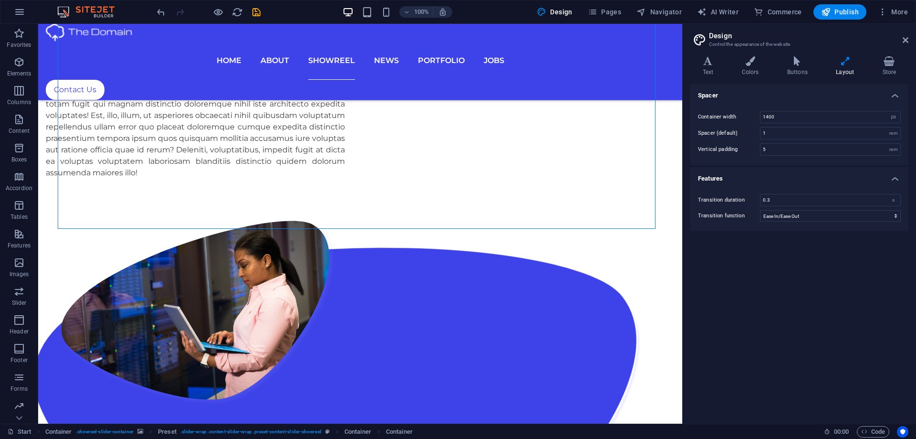
click at [733, 178] on h4 "Features" at bounding box center [799, 175] width 218 height 17
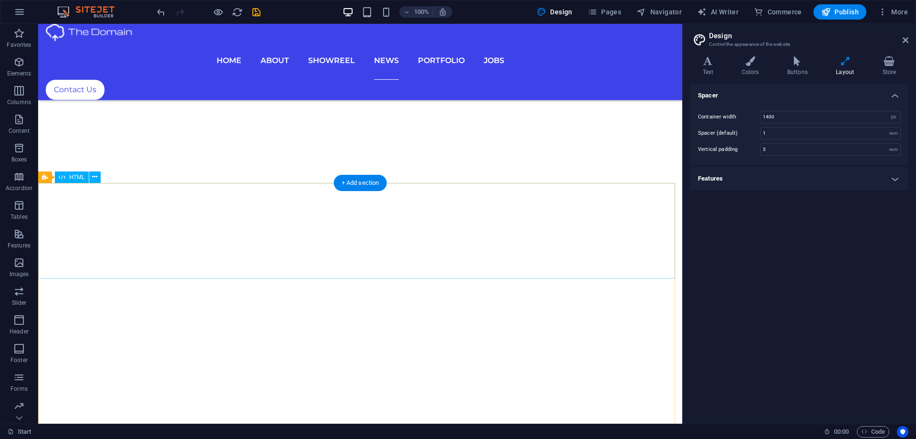
scroll to position [4549, 0]
click at [906, 43] on icon at bounding box center [906, 40] width 6 height 8
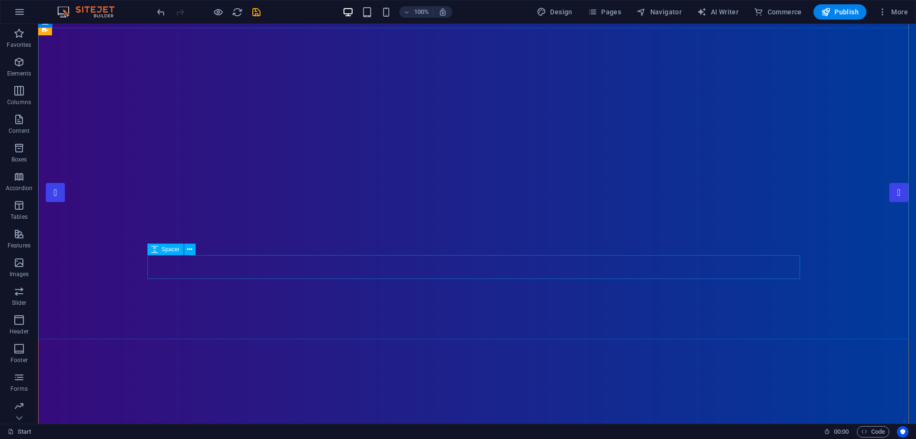
scroll to position [0, 0]
click at [256, 10] on icon "save" at bounding box center [256, 12] width 11 height 11
checkbox input "false"
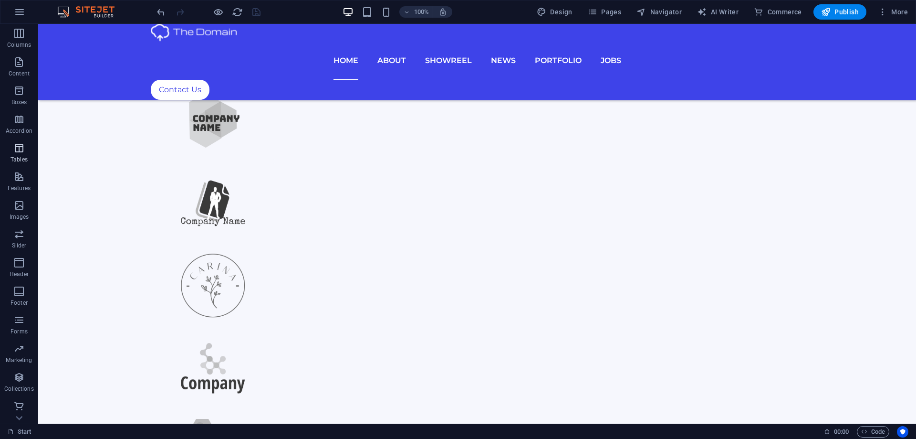
scroll to position [59, 0]
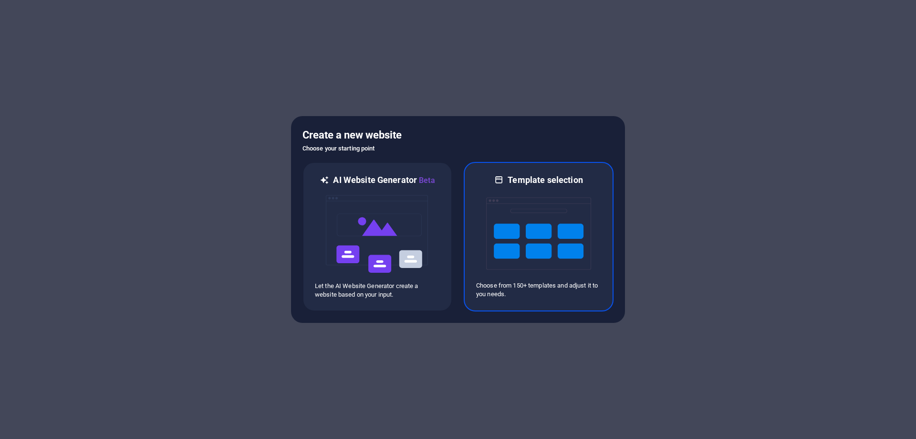
click at [538, 230] on img at bounding box center [538, 233] width 105 height 95
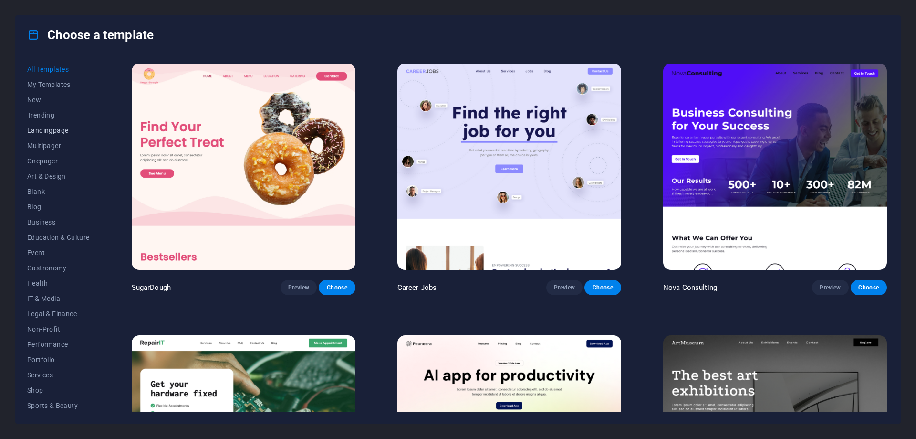
click at [47, 128] on span "Landingpage" at bounding box center [58, 130] width 63 height 8
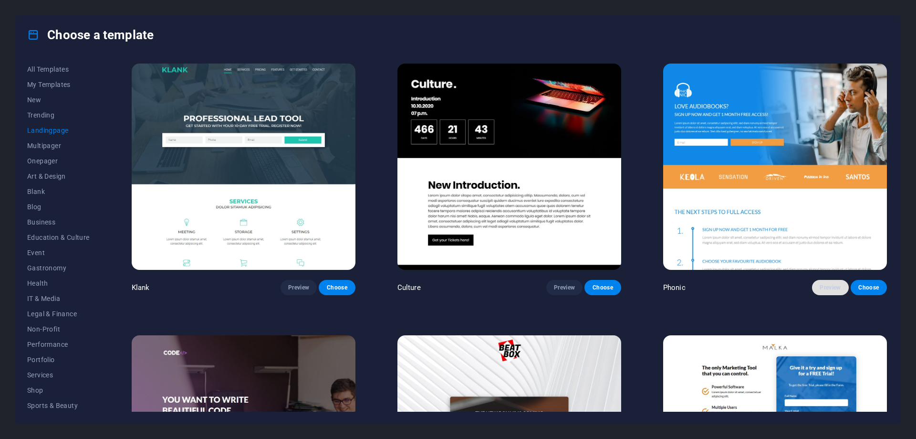
click at [826, 280] on button "Preview" at bounding box center [830, 287] width 36 height 15
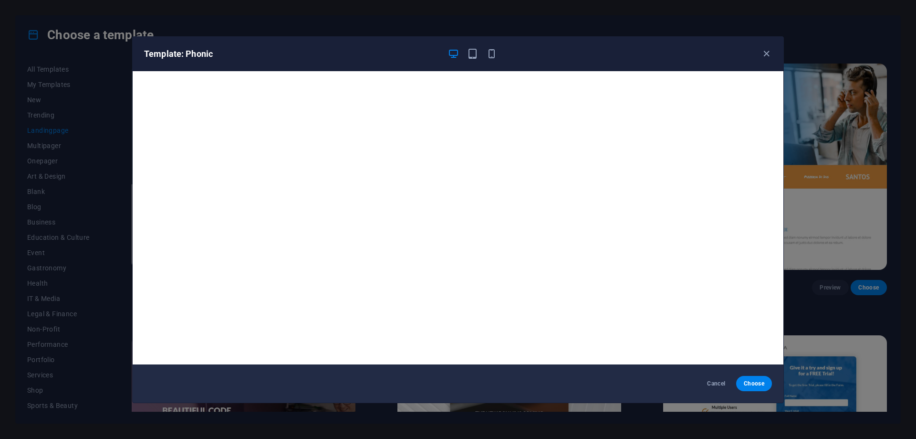
scroll to position [2, 0]
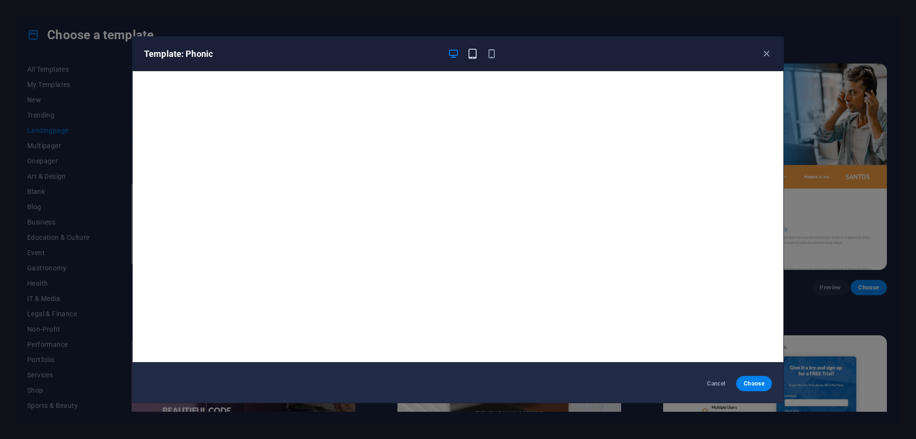
click at [474, 54] on icon "button" at bounding box center [472, 53] width 11 height 11
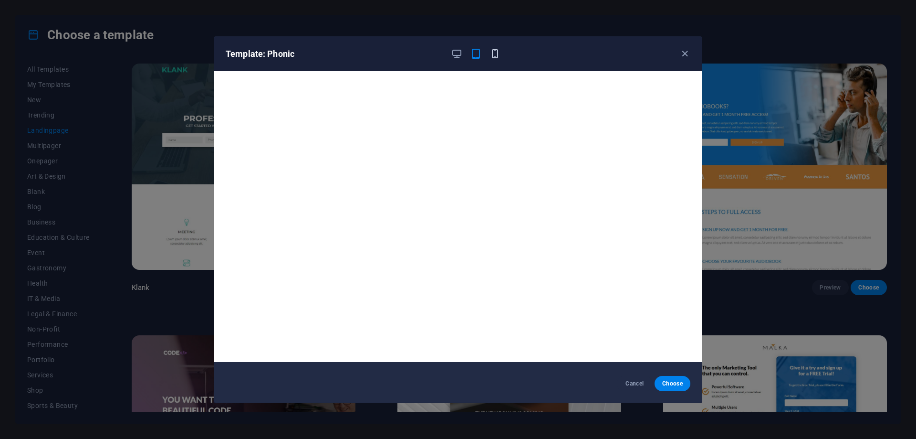
click at [493, 55] on icon "button" at bounding box center [495, 53] width 11 height 11
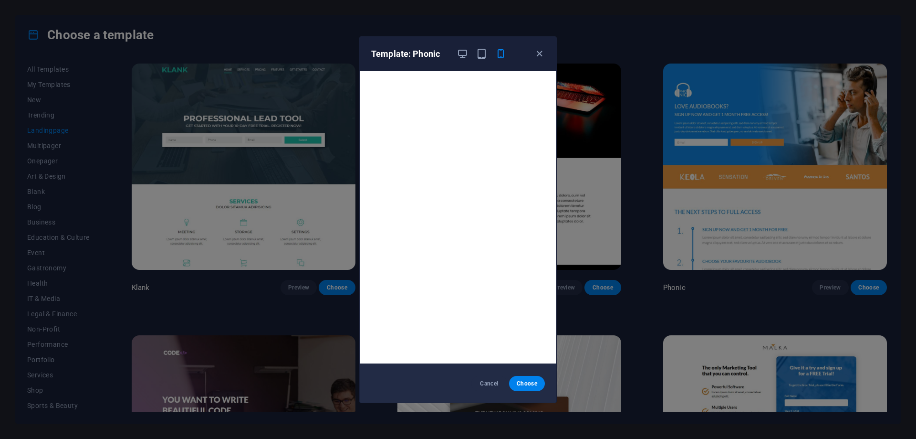
scroll to position [0, 0]
click at [457, 55] on icon "button" at bounding box center [462, 53] width 11 height 11
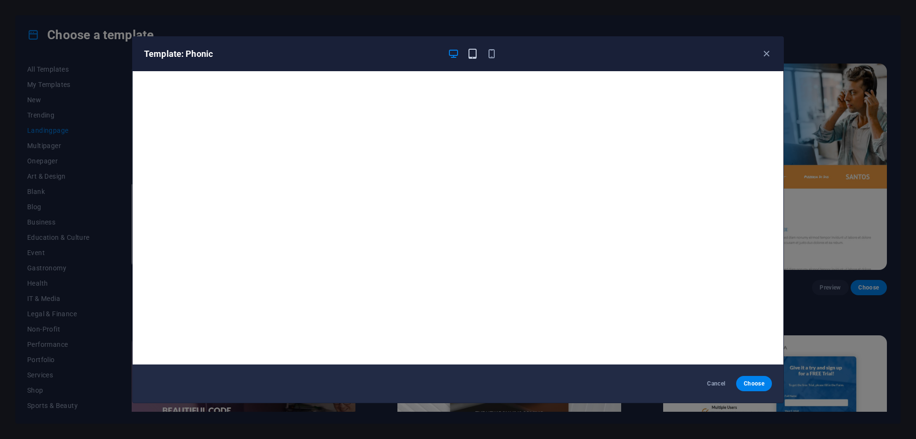
click at [470, 53] on icon "button" at bounding box center [472, 53] width 11 height 11
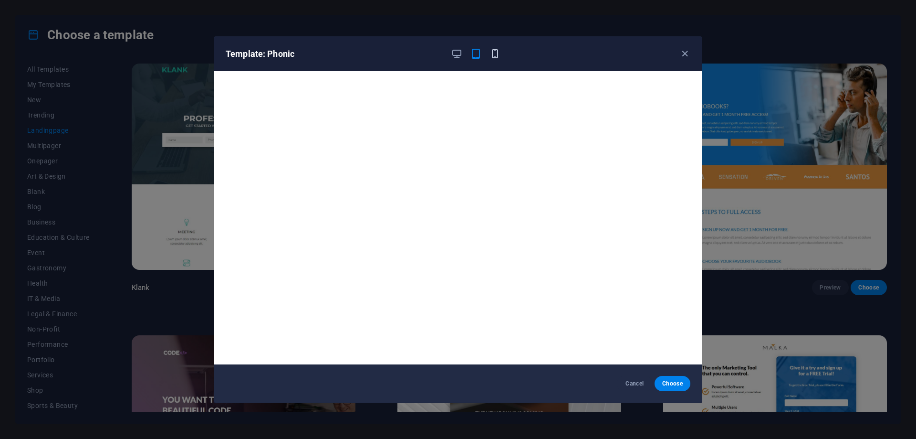
click at [496, 56] on icon "button" at bounding box center [495, 53] width 11 height 11
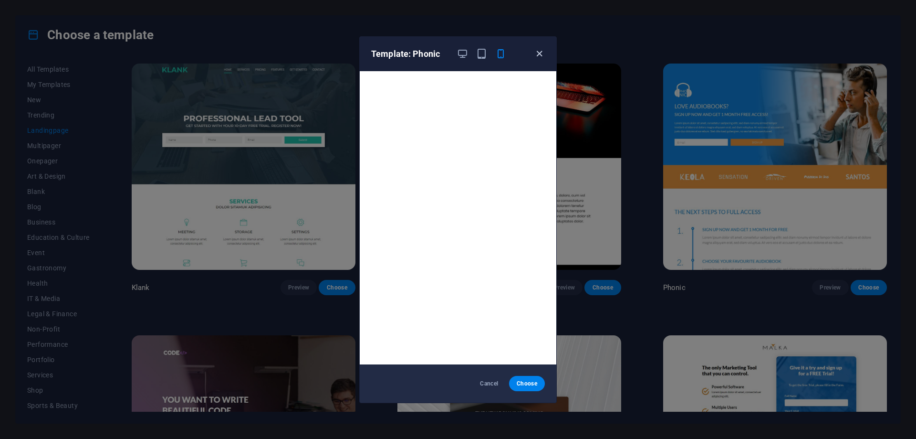
click at [540, 53] on icon "button" at bounding box center [539, 53] width 11 height 11
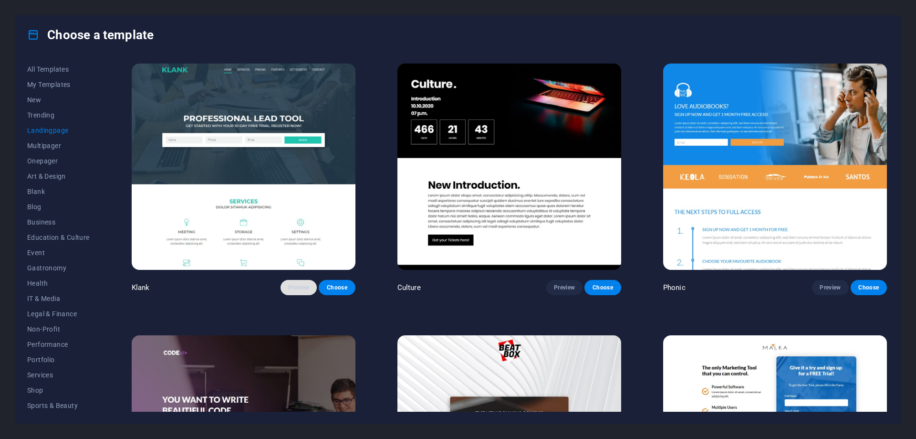
click at [303, 280] on button "Preview" at bounding box center [299, 287] width 36 height 15
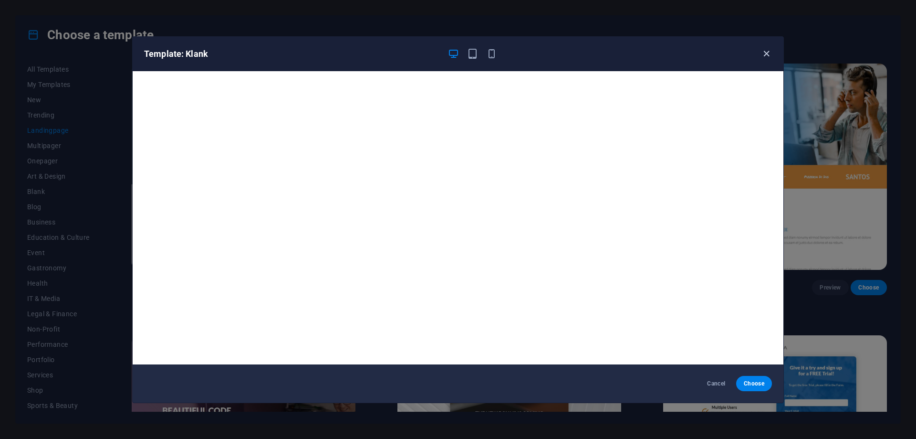
click at [762, 52] on icon "button" at bounding box center [766, 53] width 11 height 11
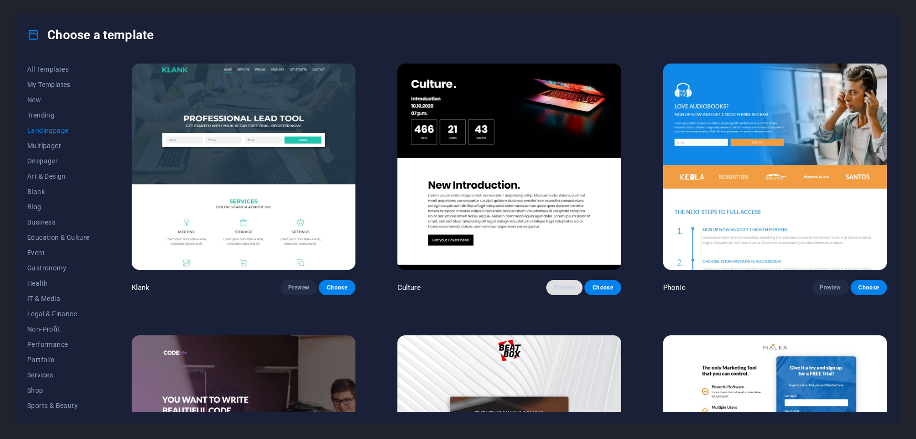
click at [564, 285] on span "Preview" at bounding box center [564, 287] width 21 height 8
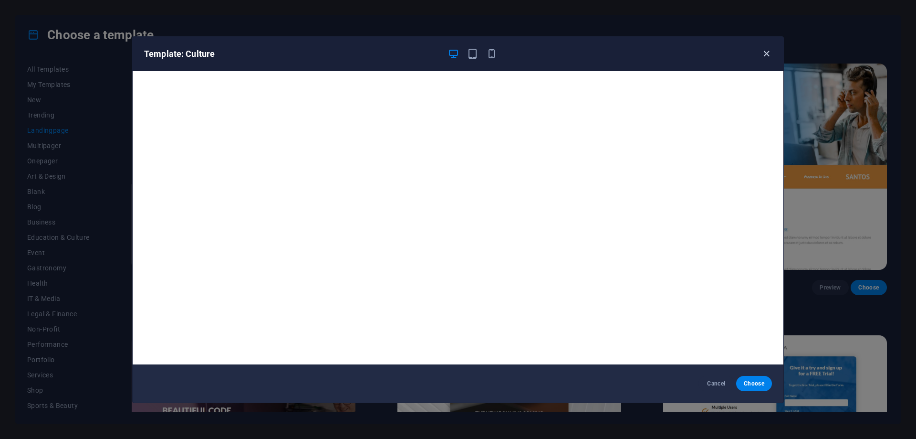
click at [766, 55] on icon "button" at bounding box center [766, 53] width 11 height 11
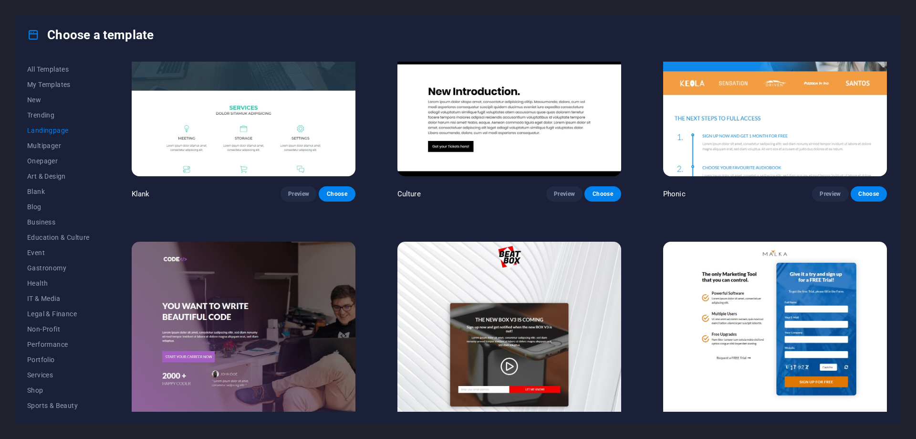
scroll to position [239, 0]
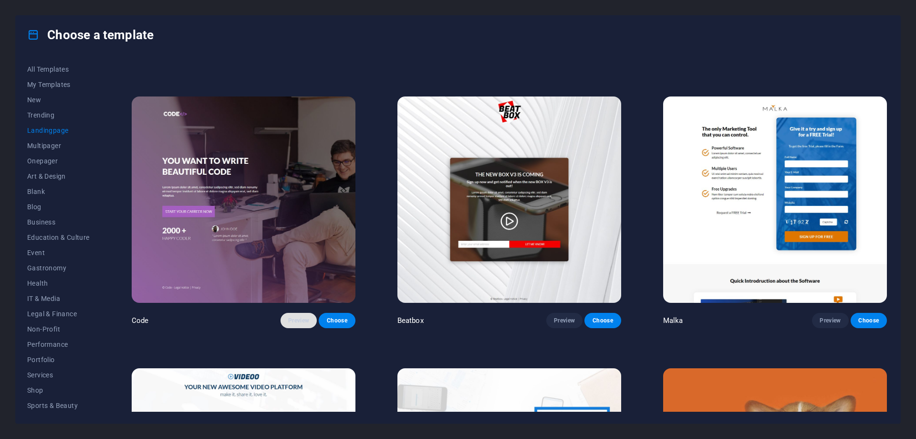
click at [299, 316] on span "Preview" at bounding box center [298, 320] width 21 height 8
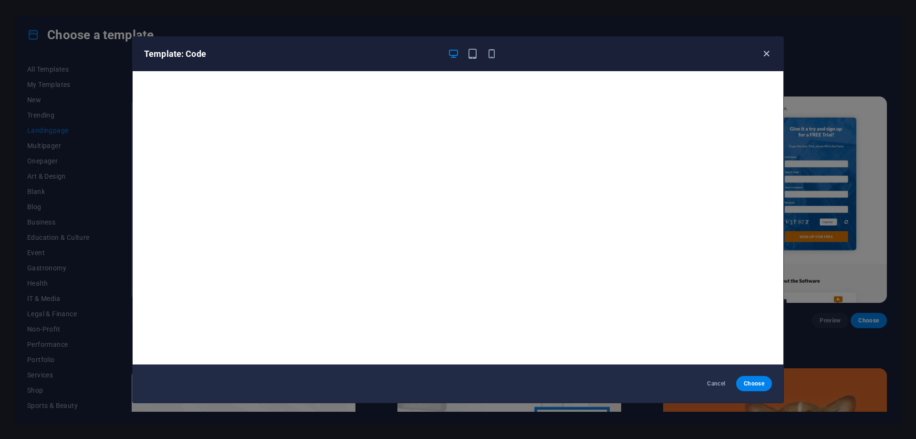
click at [769, 51] on icon "button" at bounding box center [766, 53] width 11 height 11
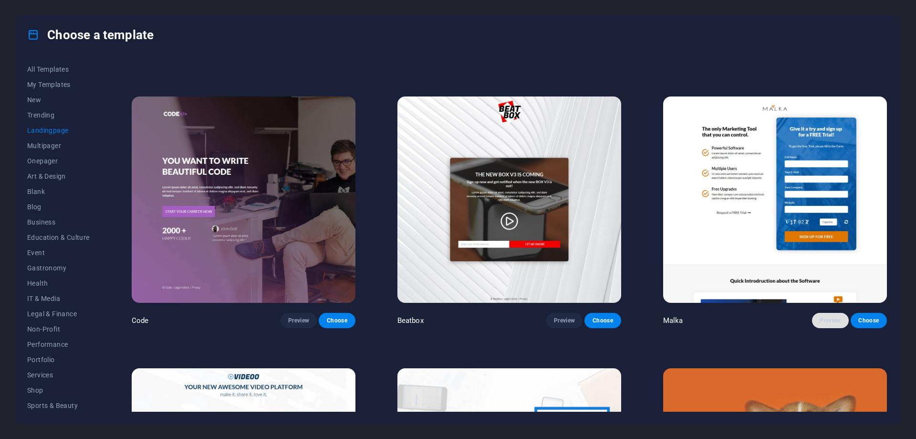
click at [824, 316] on span "Preview" at bounding box center [830, 320] width 21 height 8
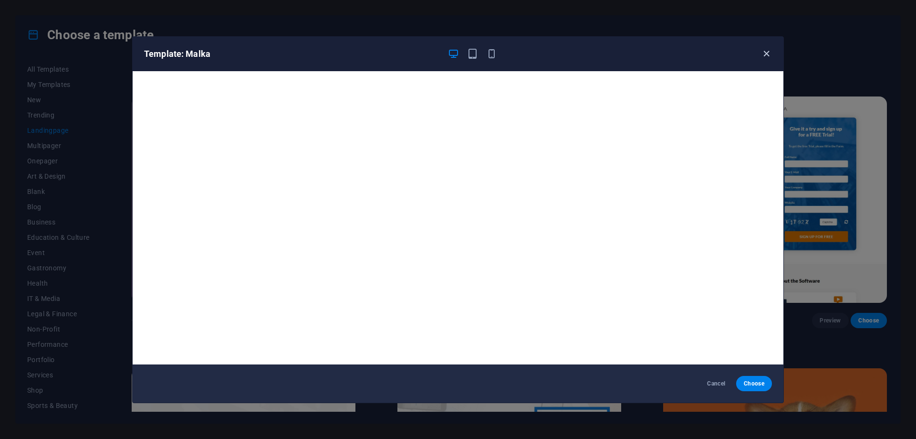
click at [765, 51] on icon "button" at bounding box center [766, 53] width 11 height 11
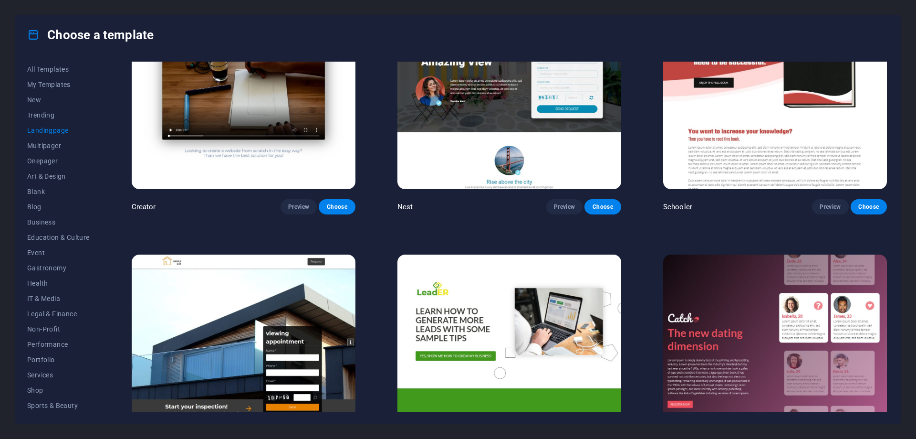
scroll to position [1479, 0]
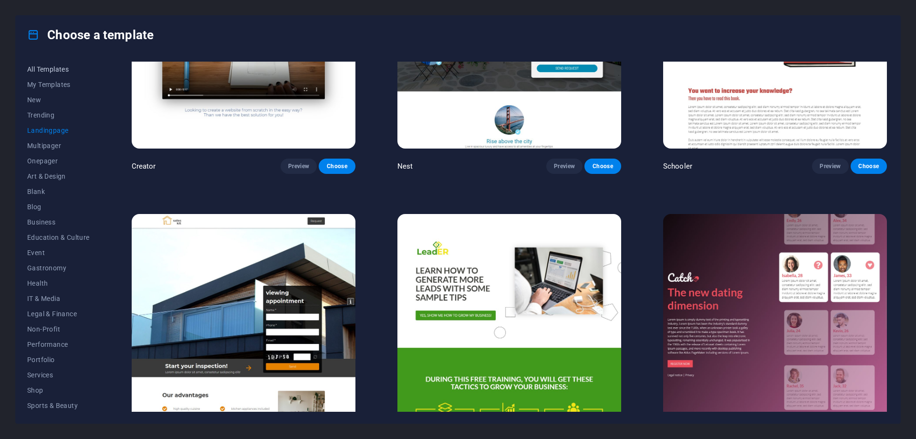
click at [58, 71] on span "All Templates" at bounding box center [58, 69] width 63 height 8
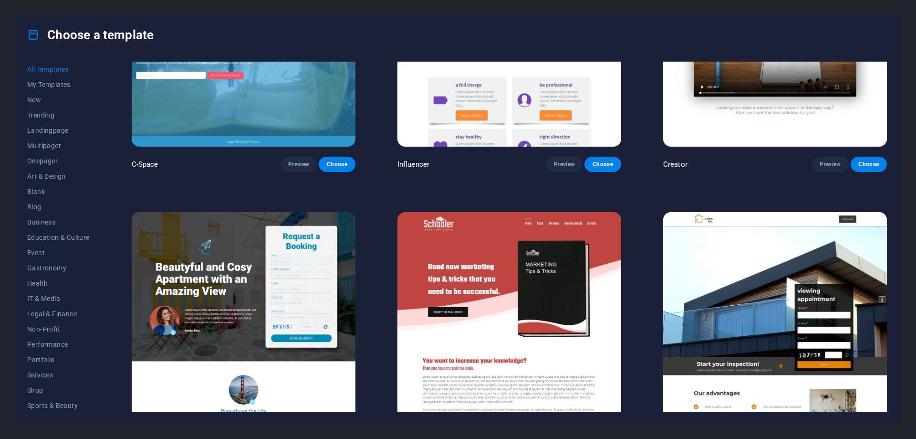
scroll to position [14831, 0]
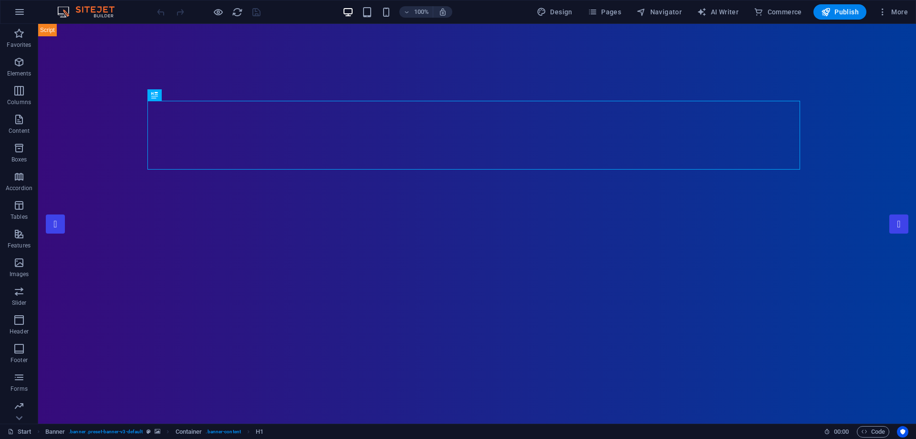
click at [88, 7] on img at bounding box center [91, 11] width 72 height 11
click at [62, 15] on img at bounding box center [91, 11] width 72 height 11
click at [21, 20] on button "button" at bounding box center [19, 11] width 23 height 23
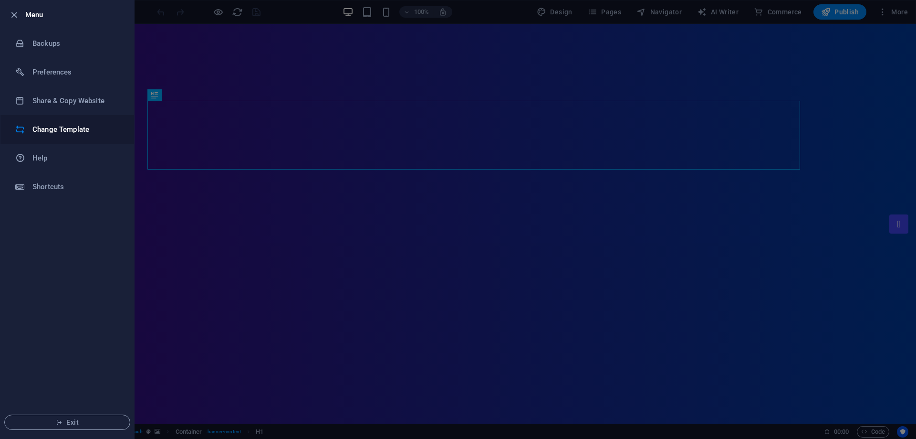
click at [54, 126] on h6 "Change Template" at bounding box center [76, 129] width 88 height 11
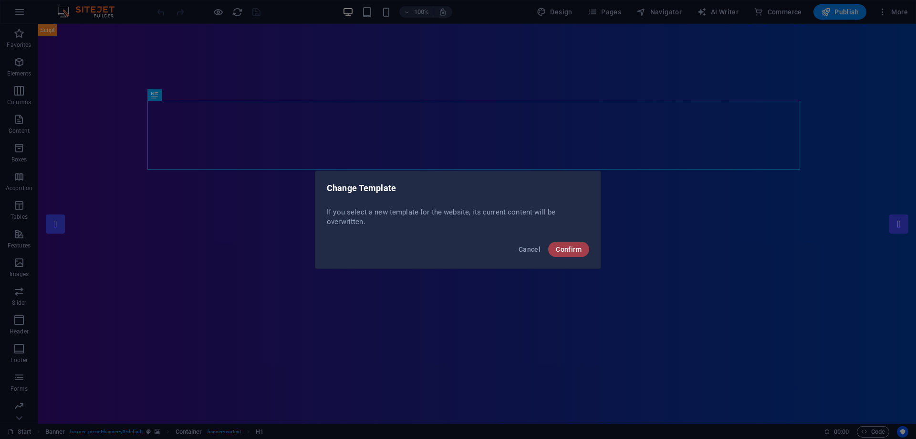
click at [567, 246] on span "Confirm" at bounding box center [569, 249] width 26 height 8
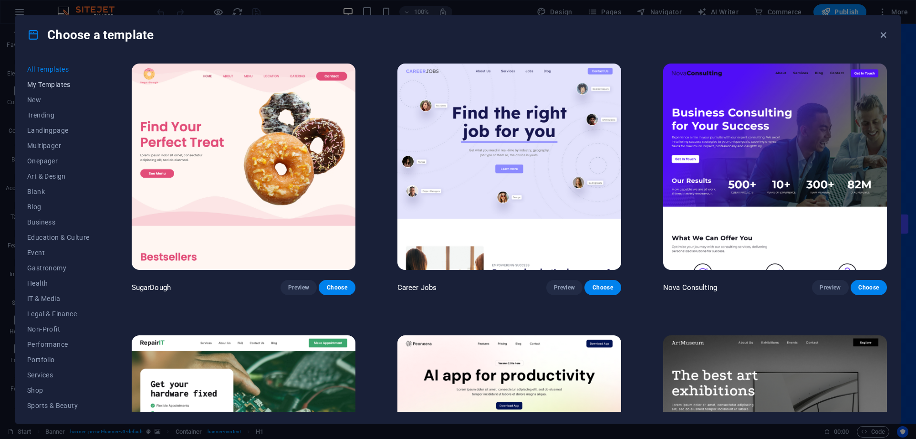
click at [64, 83] on span "My Templates" at bounding box center [58, 85] width 63 height 8
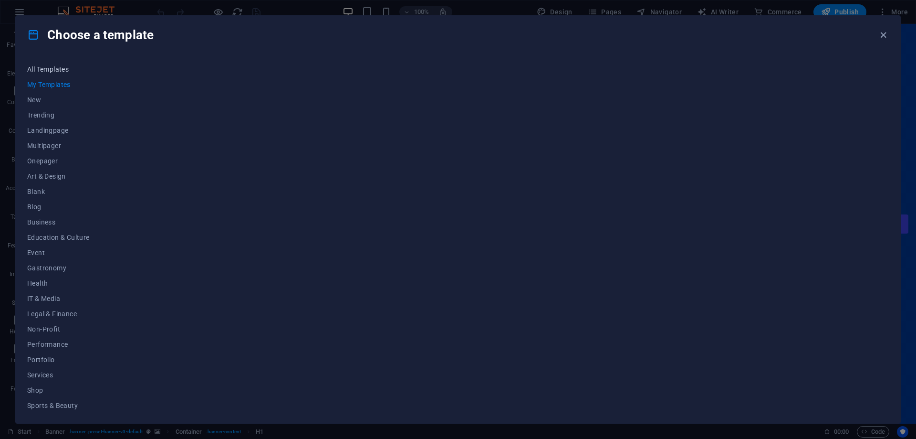
click at [43, 70] on span "All Templates" at bounding box center [58, 69] width 63 height 8
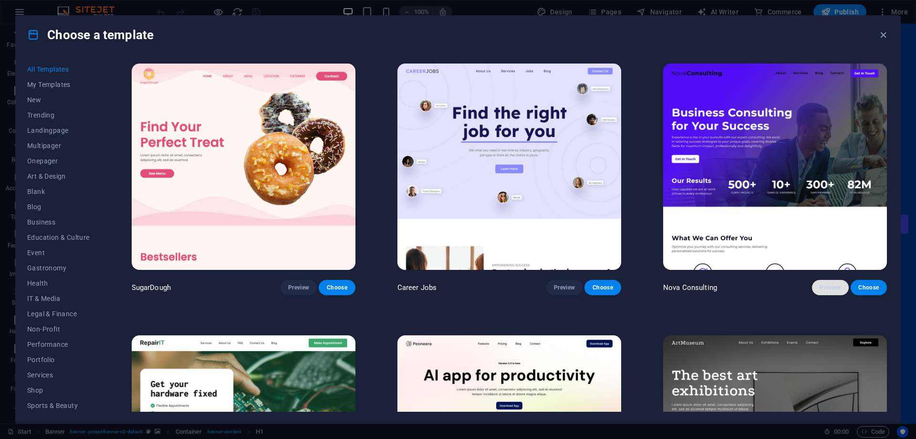
click at [826, 281] on button "Preview" at bounding box center [830, 287] width 36 height 15
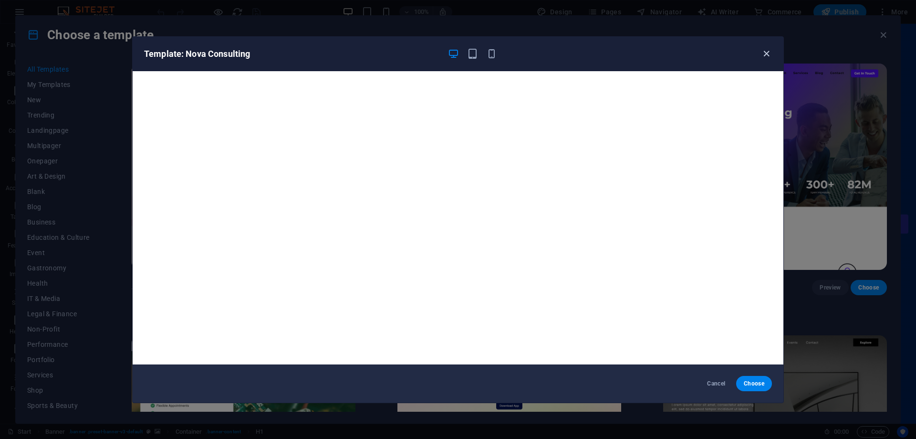
click at [766, 52] on icon "button" at bounding box center [766, 53] width 11 height 11
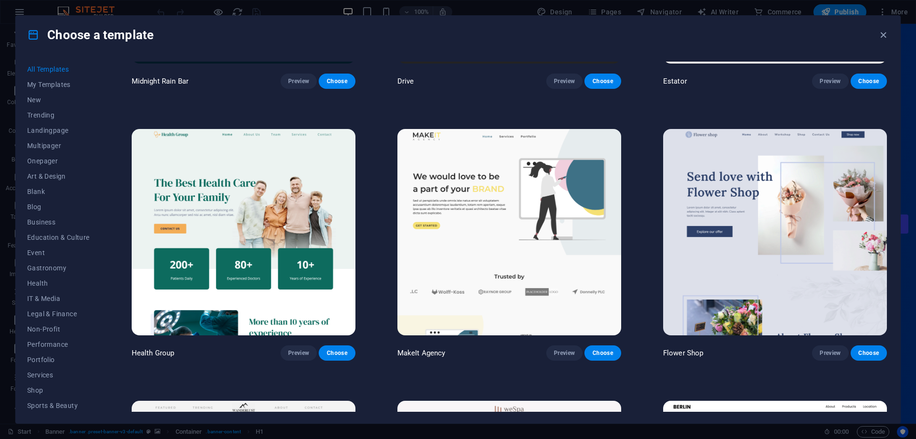
scroll to position [3197, 0]
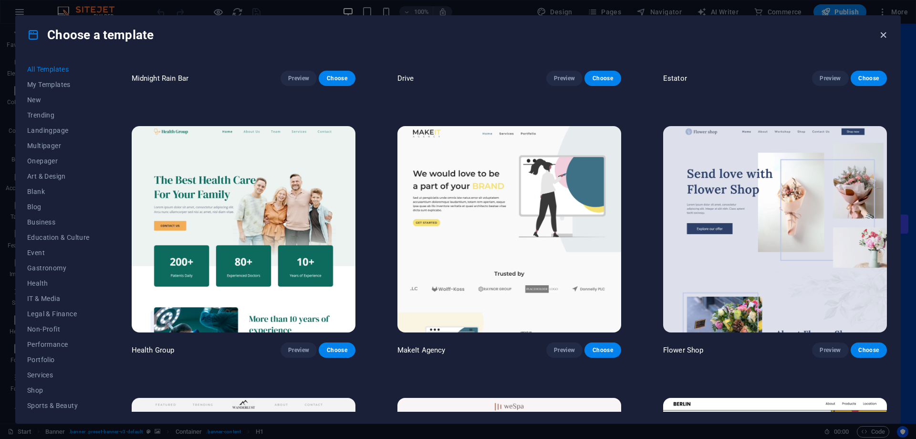
click at [881, 36] on icon "button" at bounding box center [883, 35] width 11 height 11
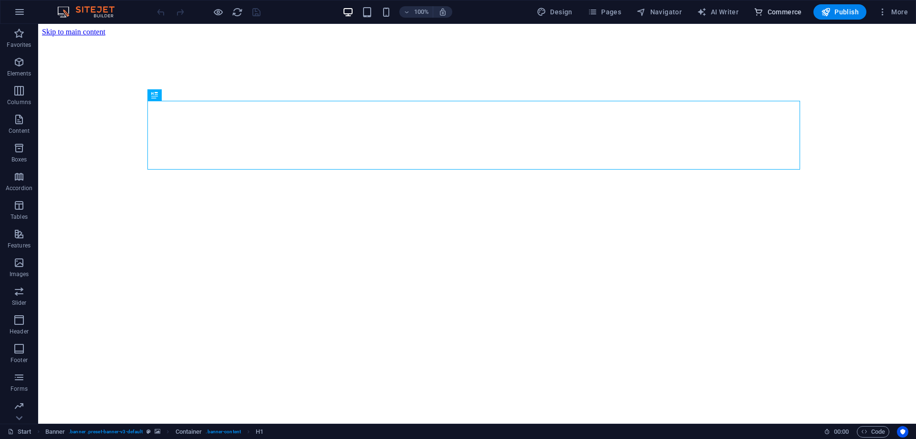
click at [784, 12] on span "Commerce" at bounding box center [778, 12] width 48 height 10
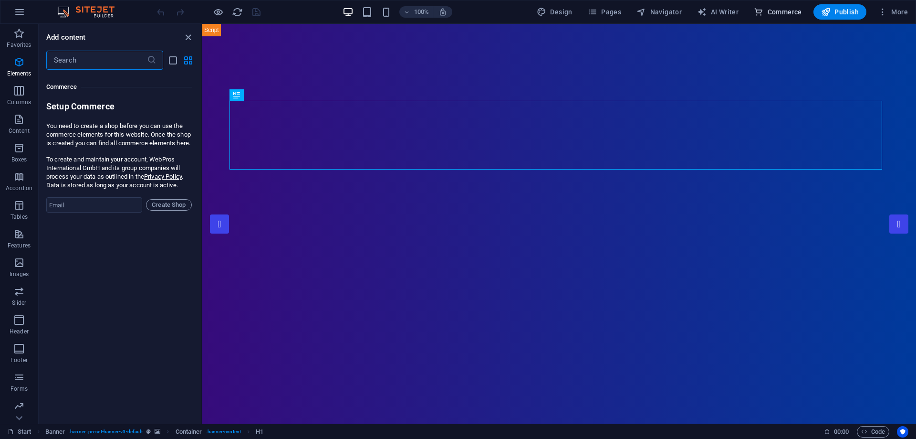
scroll to position [9196, 0]
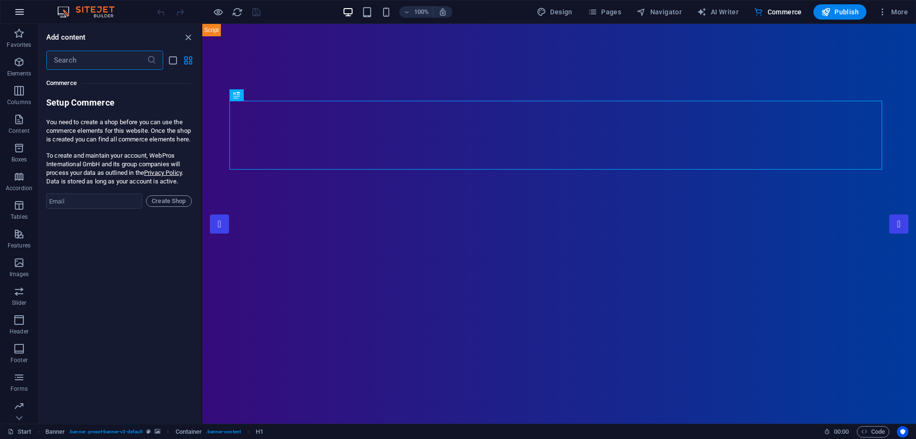
click at [24, 14] on icon "button" at bounding box center [19, 11] width 11 height 11
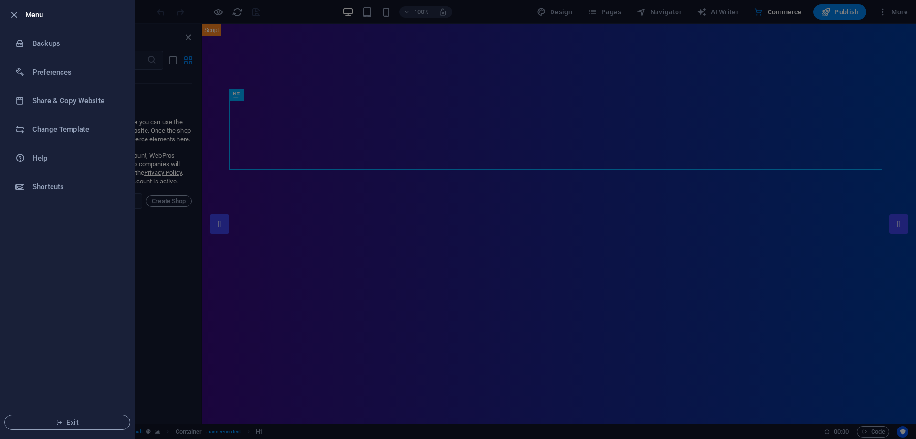
click at [350, 101] on div at bounding box center [458, 219] width 916 height 439
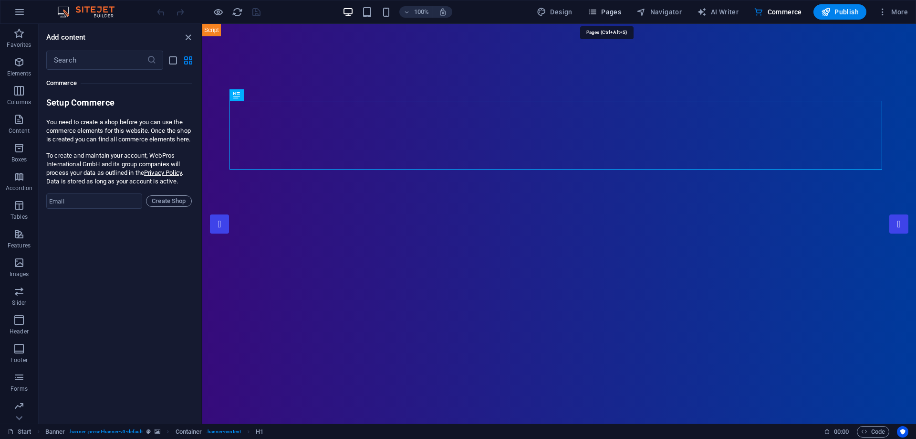
click at [611, 12] on span "Pages" at bounding box center [604, 12] width 33 height 10
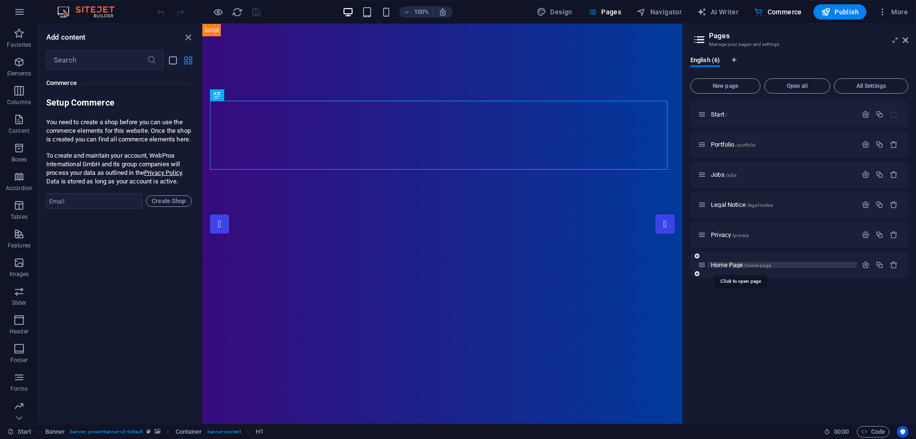
click at [740, 267] on span "Home Page /home-page" at bounding box center [741, 264] width 60 height 7
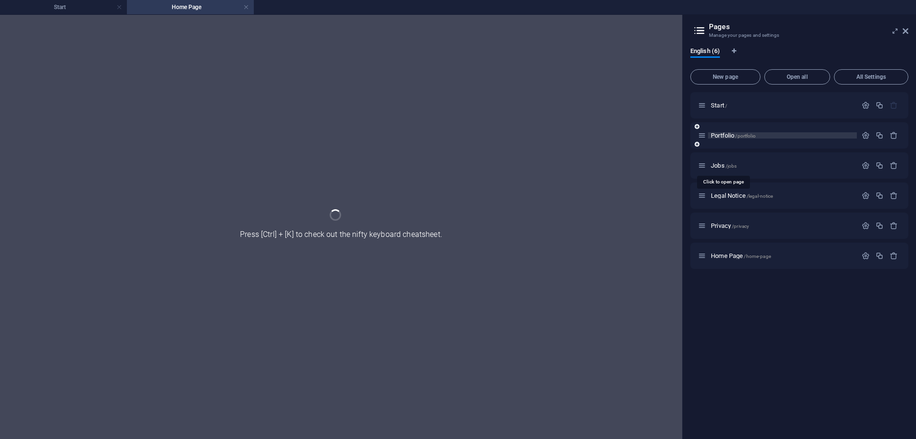
scroll to position [0, 0]
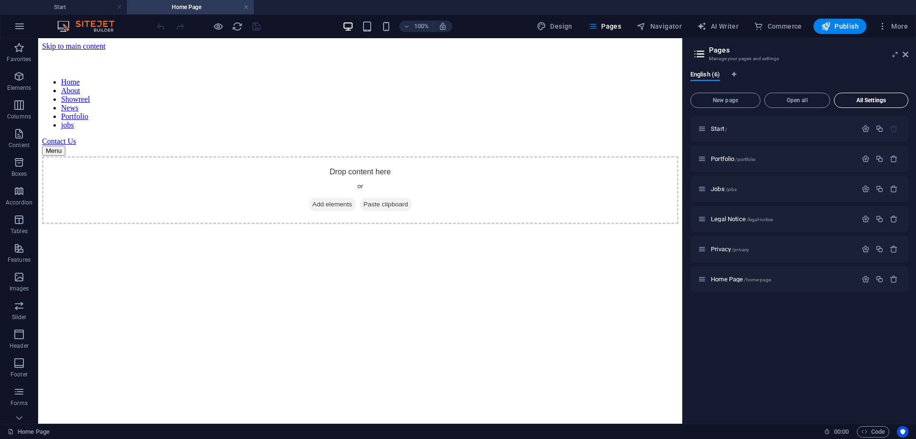
click at [873, 105] on button "All Settings" at bounding box center [871, 100] width 74 height 15
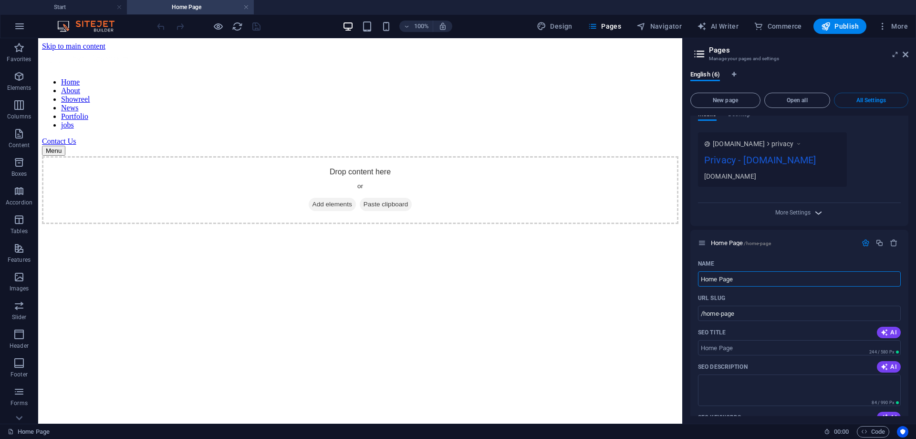
click at [813, 207] on icon "button" at bounding box center [818, 212] width 11 height 11
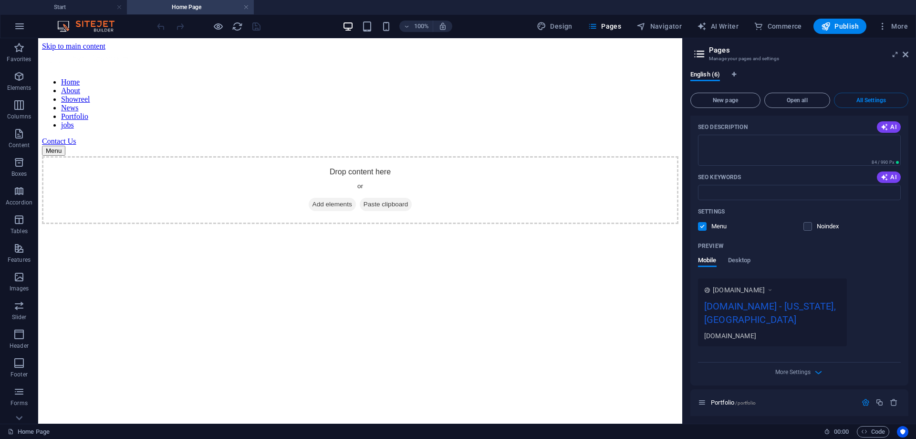
scroll to position [48, 0]
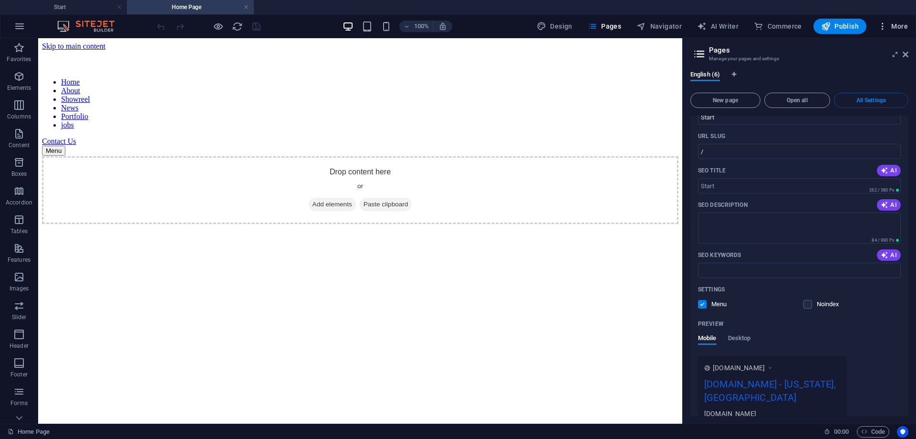
click at [898, 20] on button "More" at bounding box center [893, 26] width 38 height 15
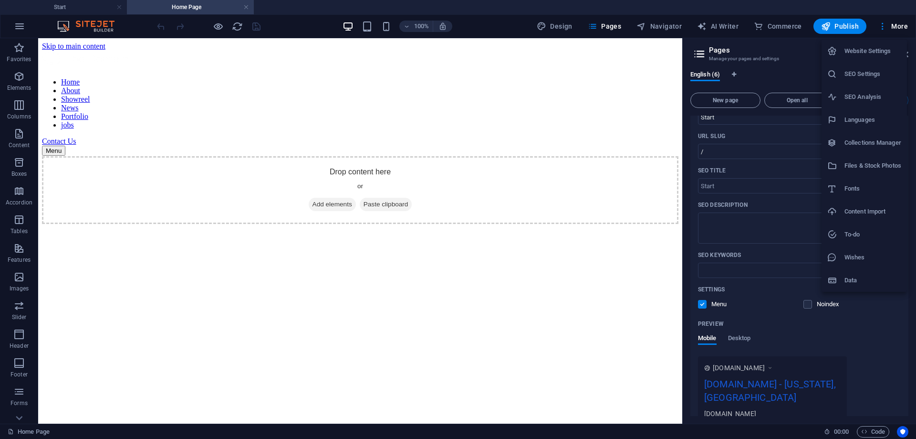
click at [863, 53] on h6 "Website Settings" at bounding box center [873, 50] width 57 height 11
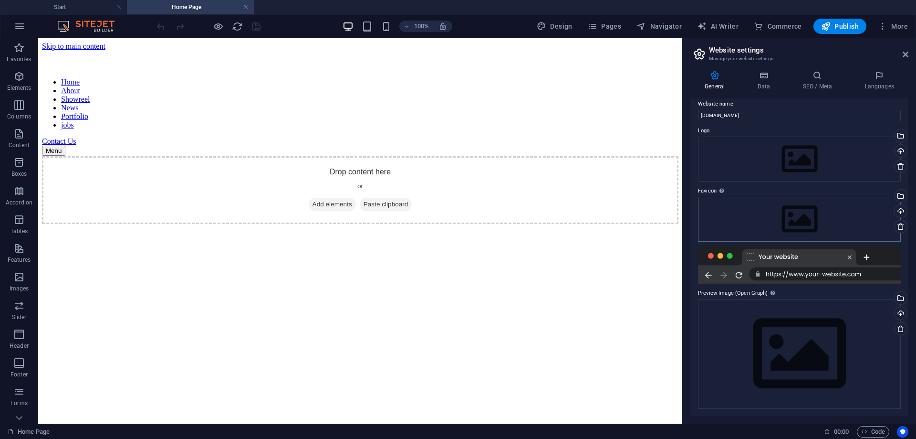
scroll to position [8, 0]
click at [783, 81] on h4 "Data" at bounding box center [765, 81] width 45 height 20
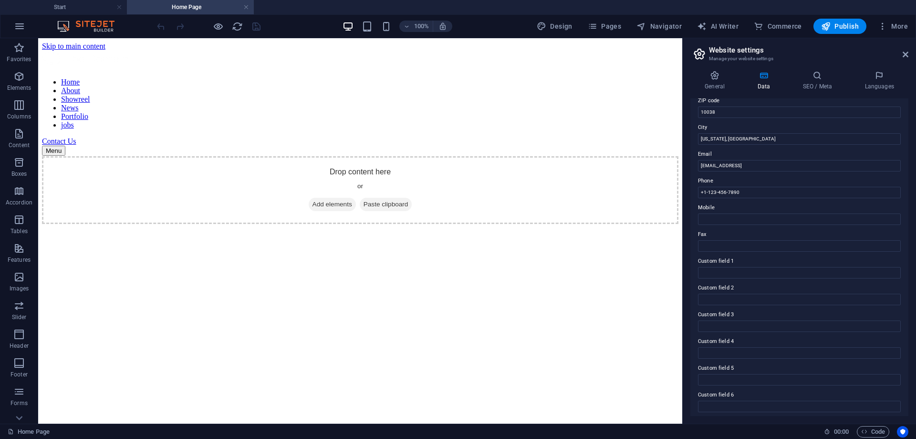
scroll to position [141, 0]
click at [823, 90] on h4 "SEO / Meta" at bounding box center [819, 81] width 62 height 20
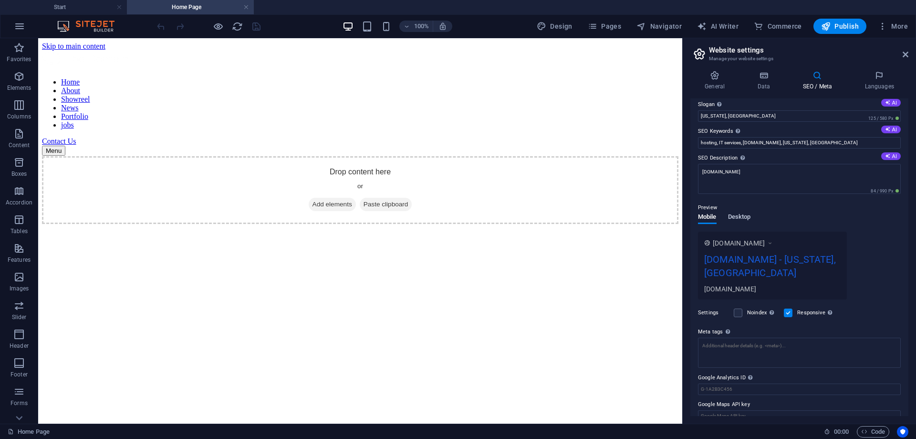
click at [743, 214] on span "Desktop" at bounding box center [739, 217] width 23 height 13
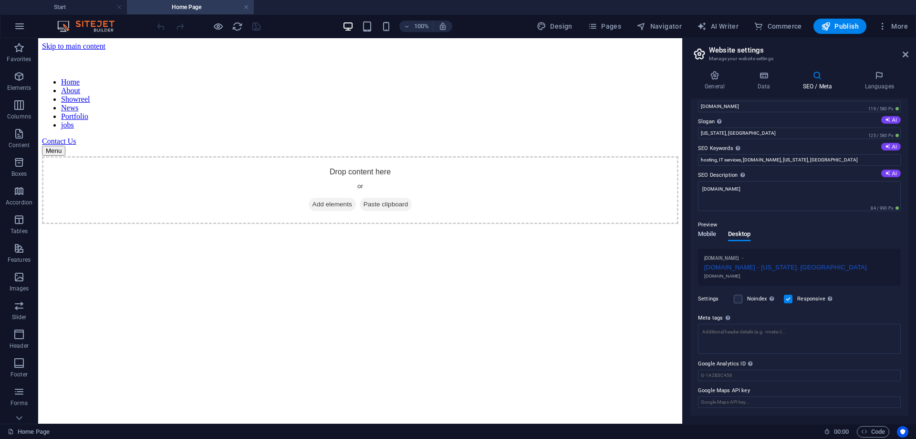
click at [711, 232] on span "Mobile" at bounding box center [707, 234] width 19 height 13
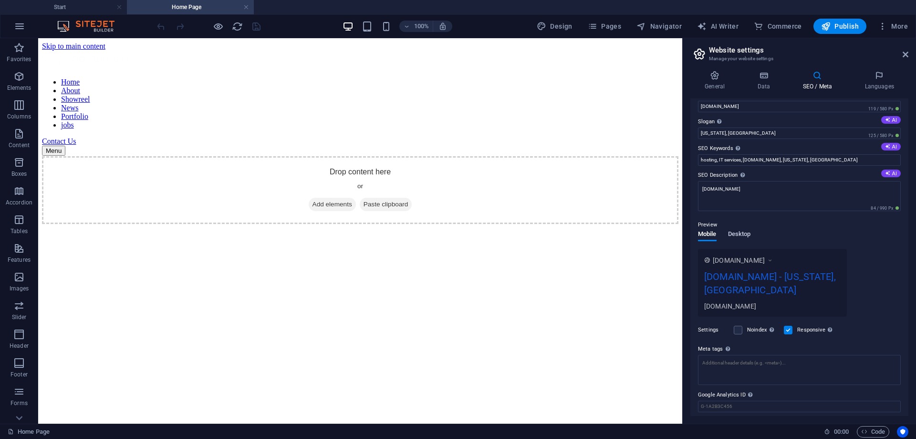
click at [751, 235] on span "Desktop" at bounding box center [739, 234] width 23 height 13
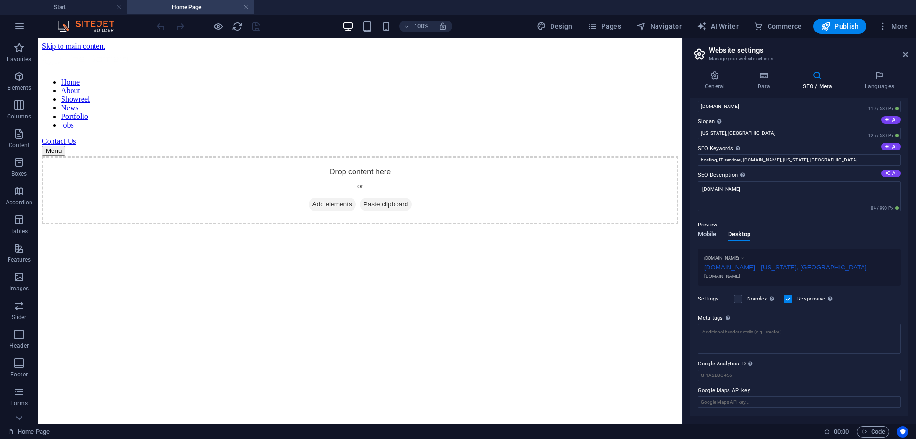
click at [711, 234] on span "Mobile" at bounding box center [707, 234] width 19 height 13
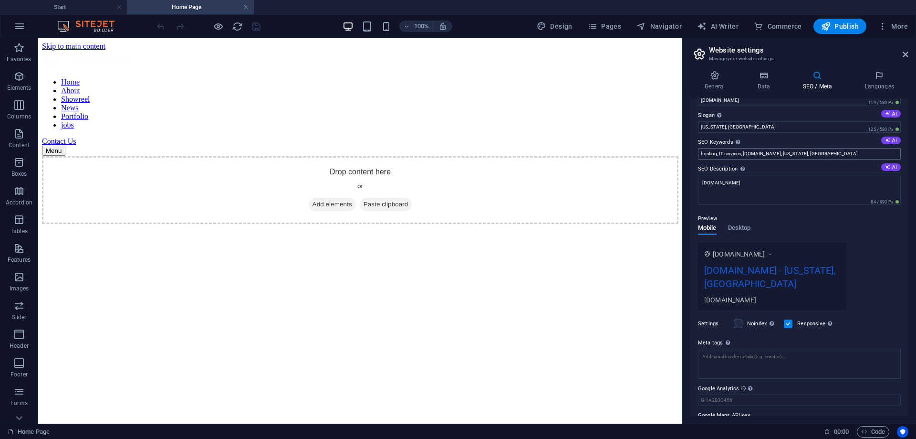
scroll to position [0, 0]
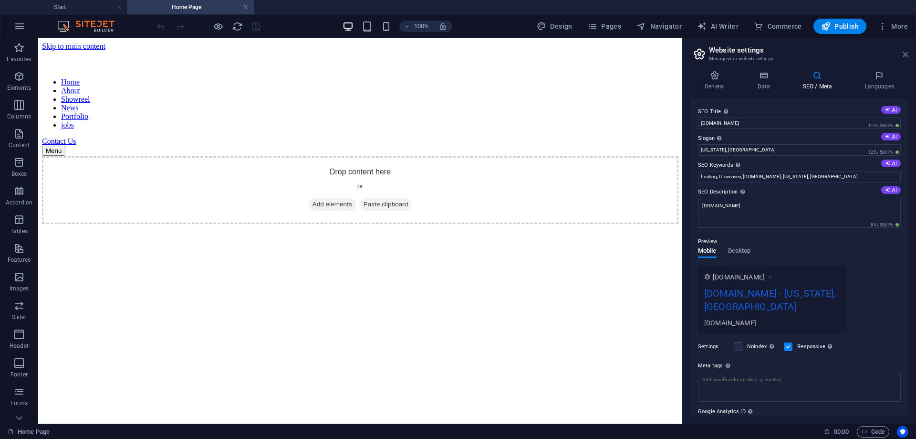
click at [904, 51] on icon at bounding box center [906, 55] width 6 height 8
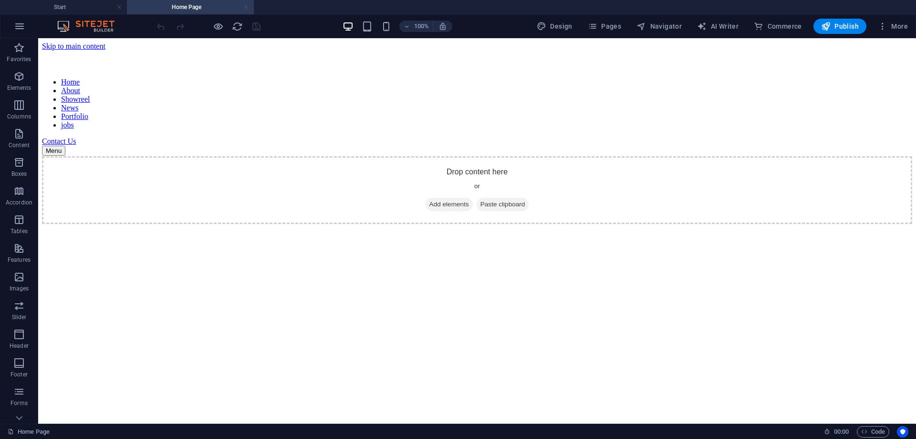
click at [245, 7] on link at bounding box center [246, 7] width 6 height 9
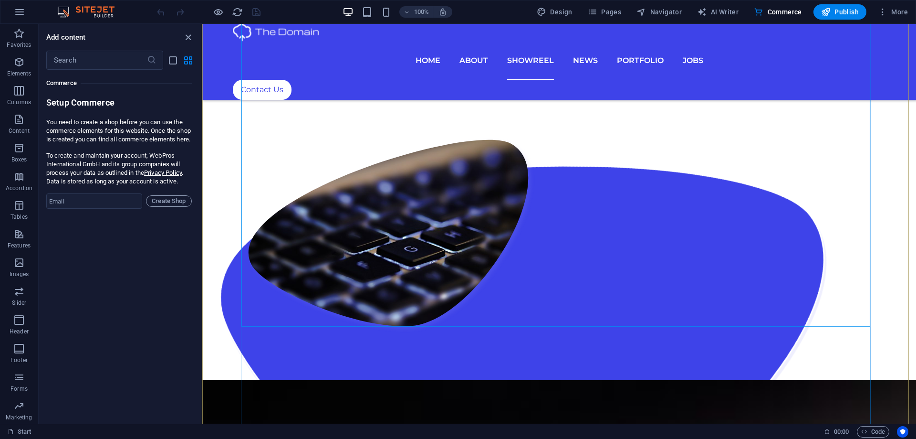
scroll to position [2911, 0]
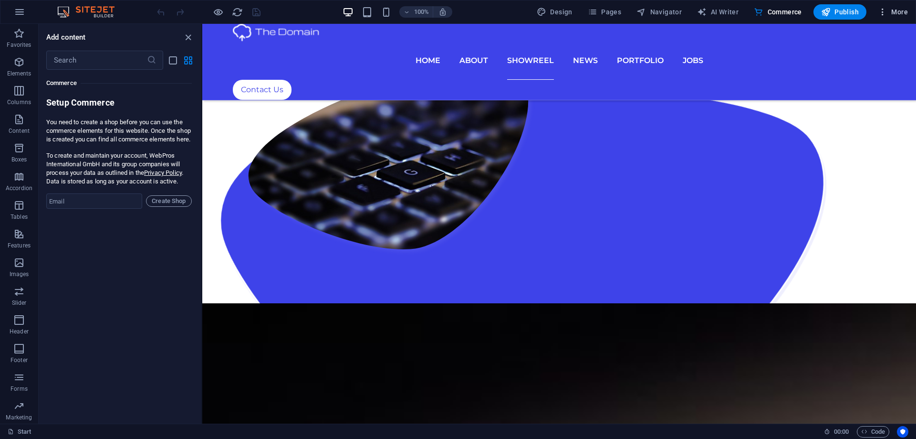
click at [882, 15] on icon "button" at bounding box center [883, 12] width 10 height 10
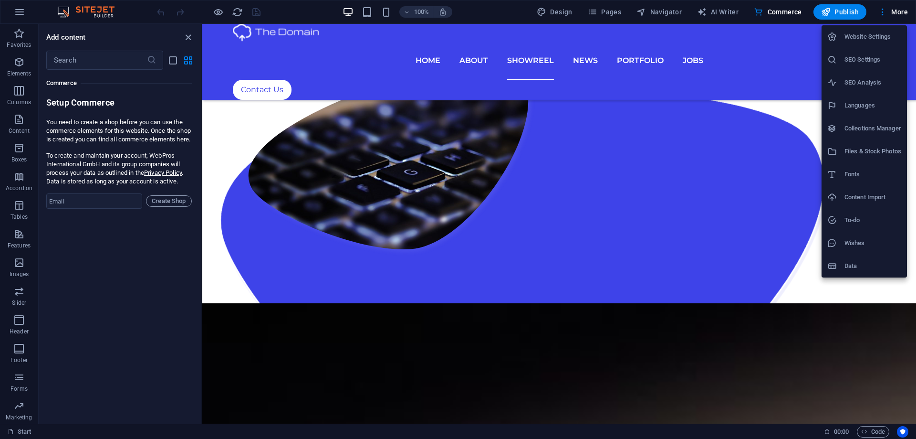
click at [897, 11] on div at bounding box center [458, 219] width 916 height 439
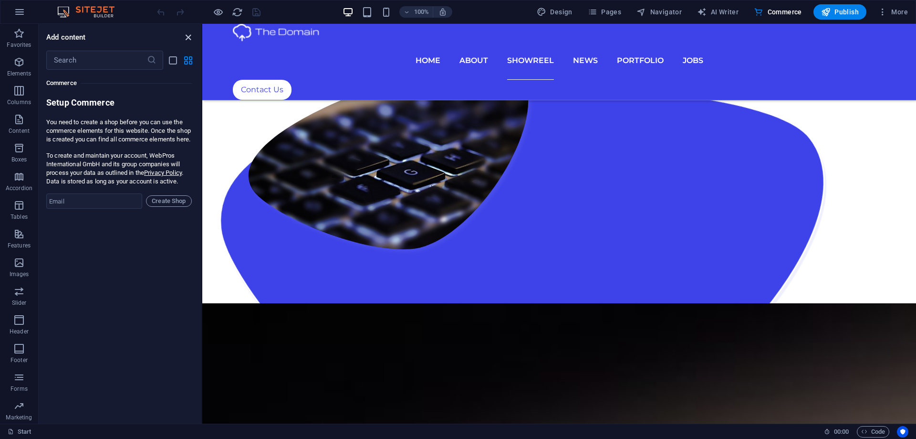
click at [185, 37] on icon "close panel" at bounding box center [188, 37] width 11 height 11
